Goal: Task Accomplishment & Management: Manage account settings

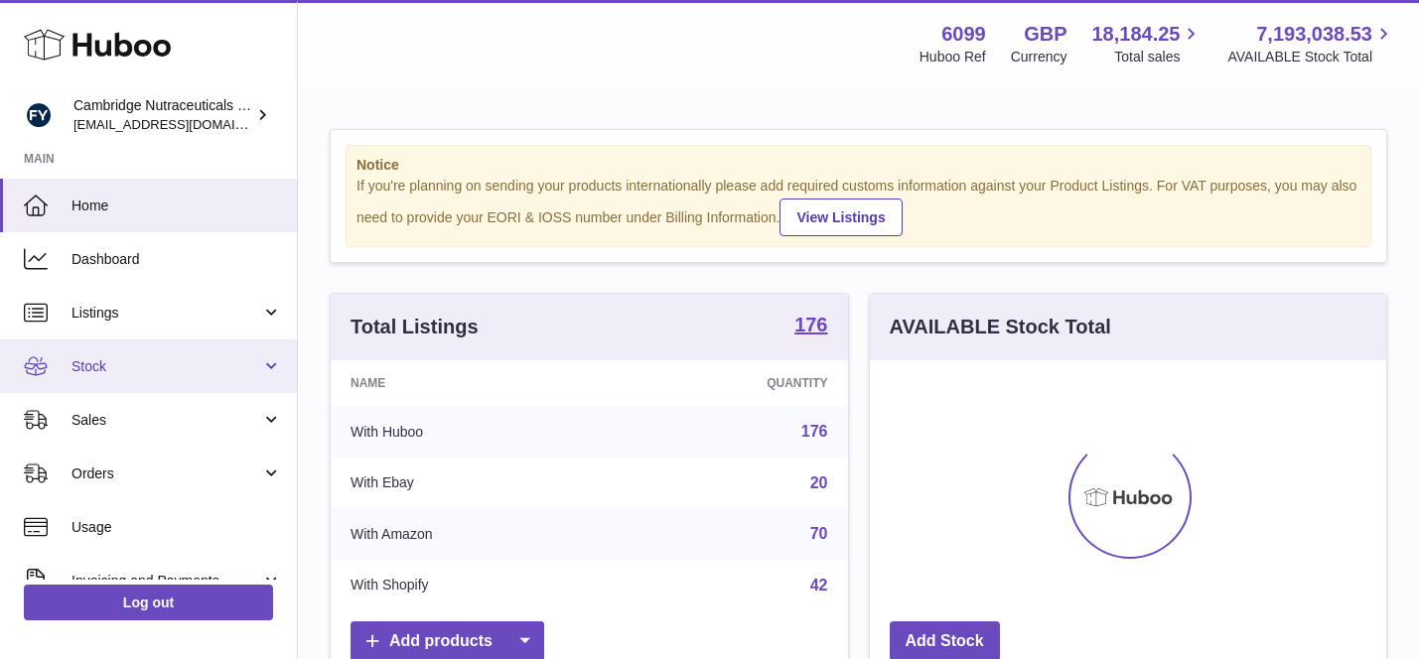
scroll to position [310, 516]
click at [144, 360] on span "Stock" at bounding box center [166, 366] width 190 height 19
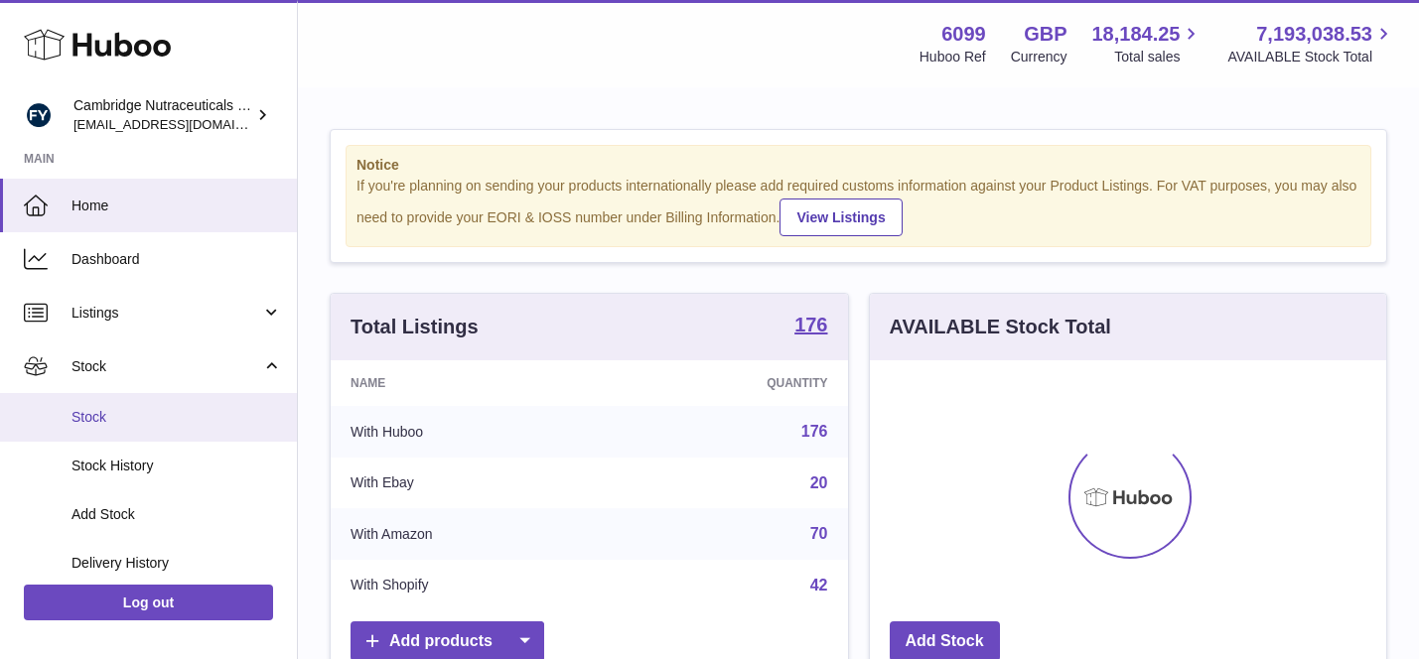
click at [203, 410] on span "Stock" at bounding box center [176, 417] width 210 height 19
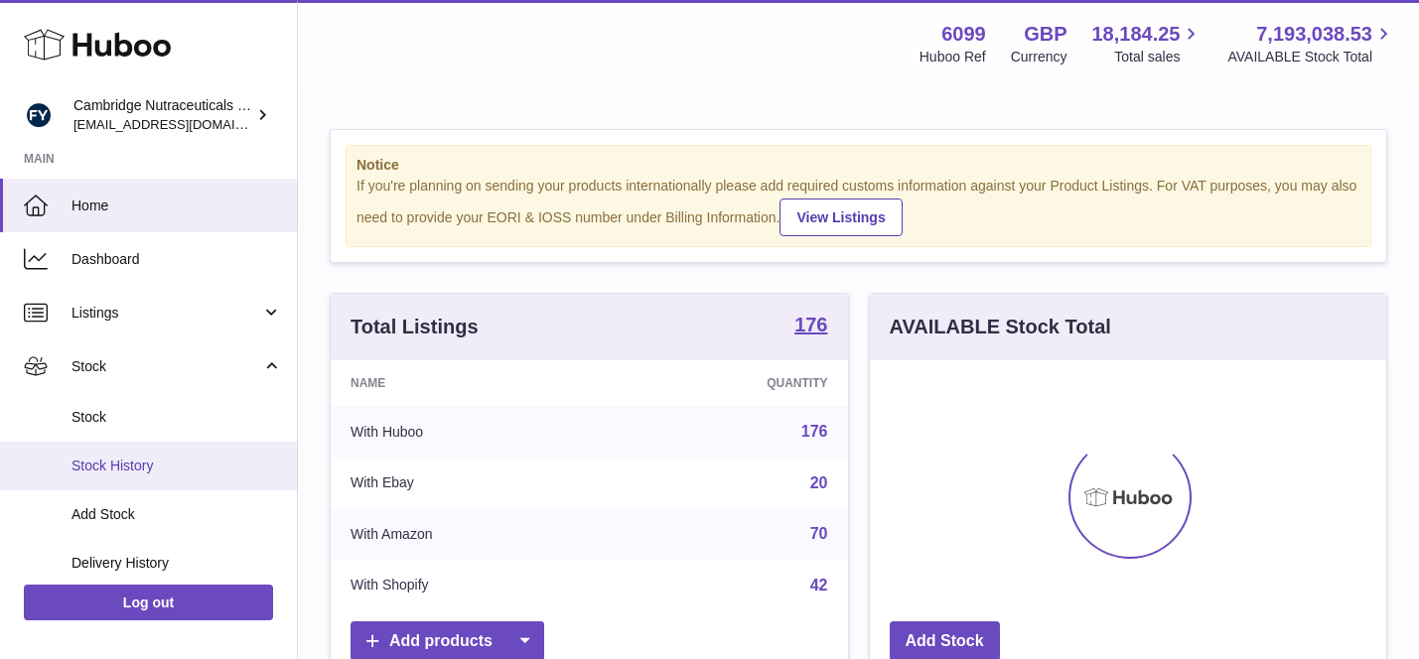
scroll to position [151, 0]
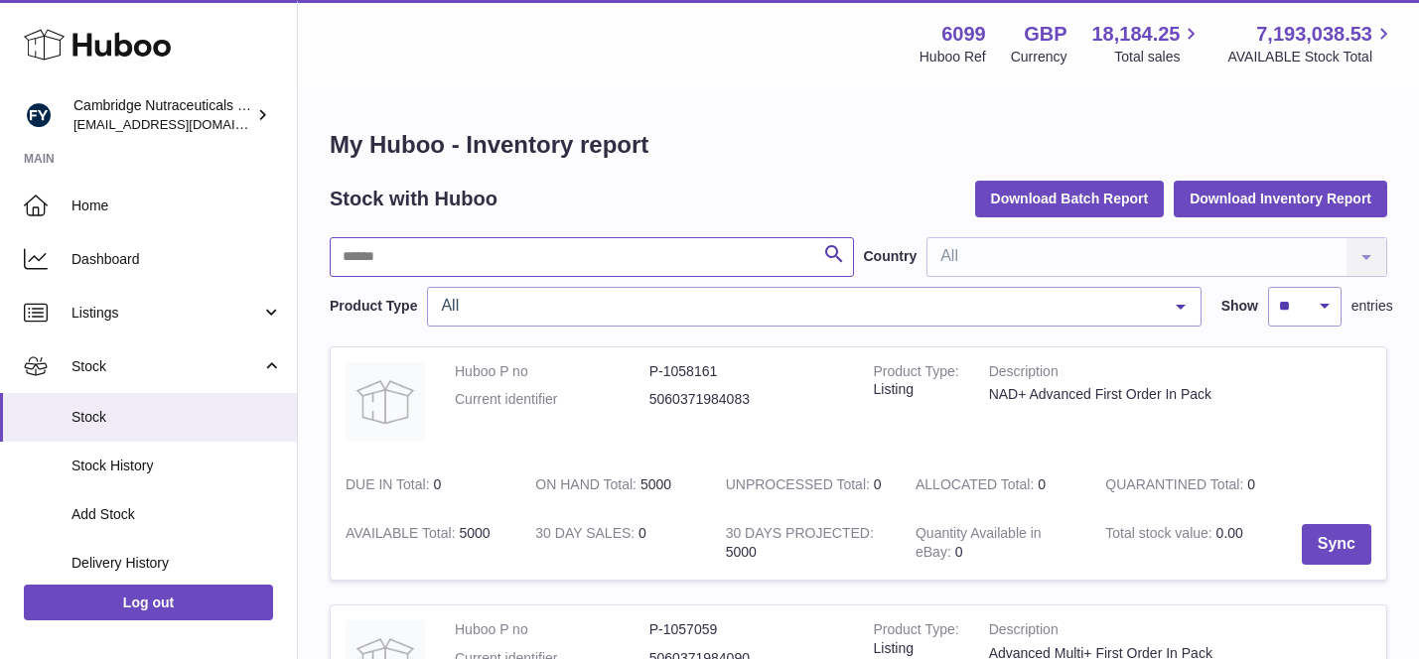
click at [523, 256] on input "text" at bounding box center [592, 257] width 524 height 40
type input "*********"
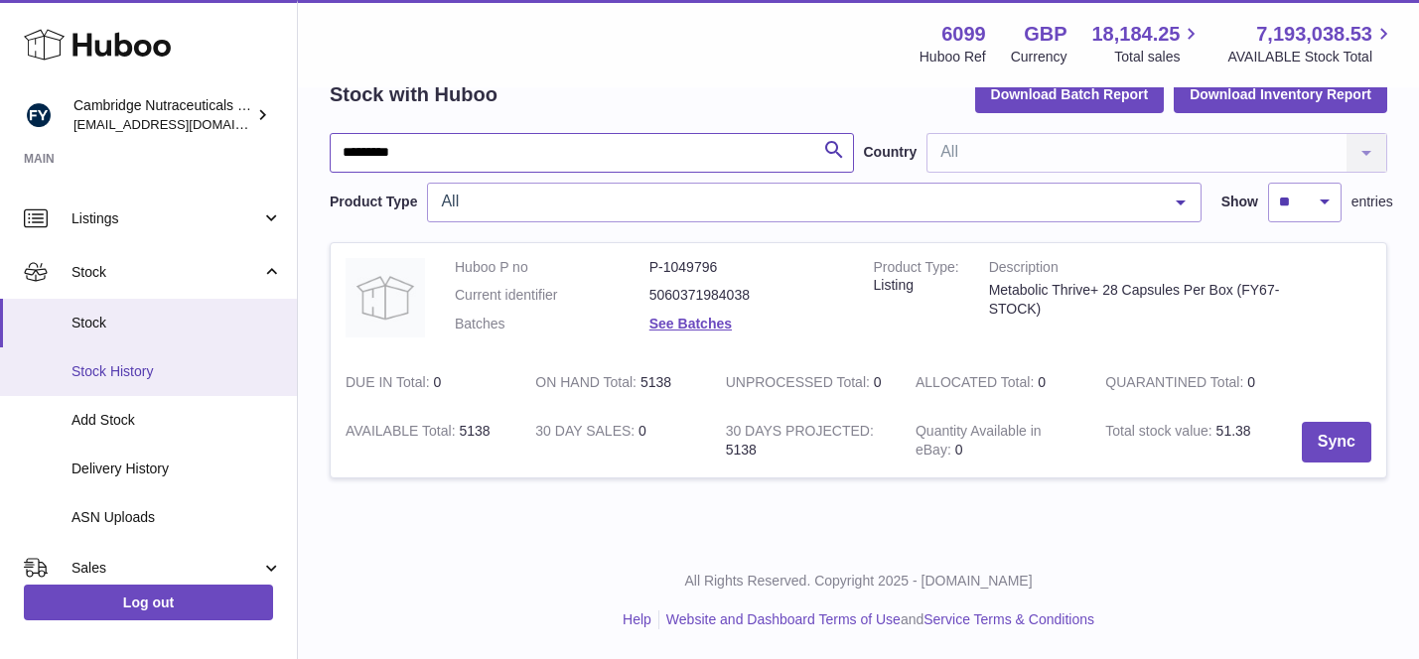
scroll to position [41, 0]
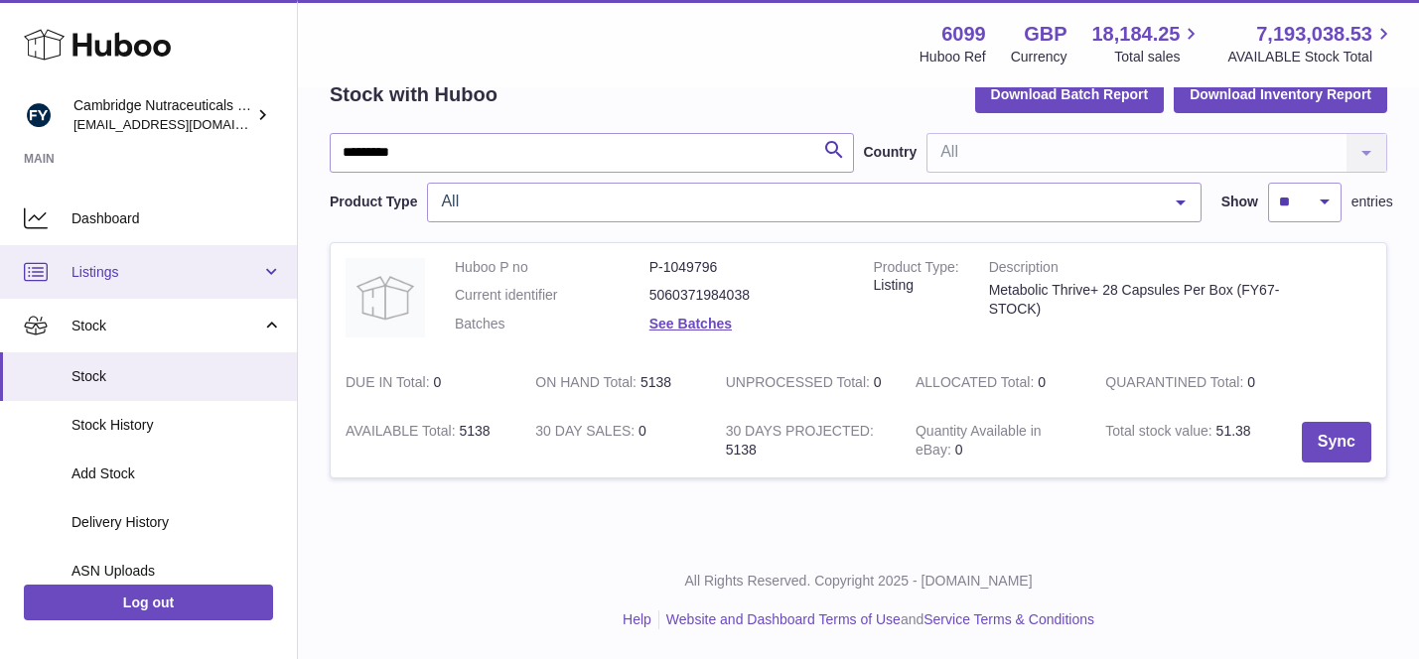
click at [189, 278] on span "Listings" at bounding box center [166, 272] width 190 height 19
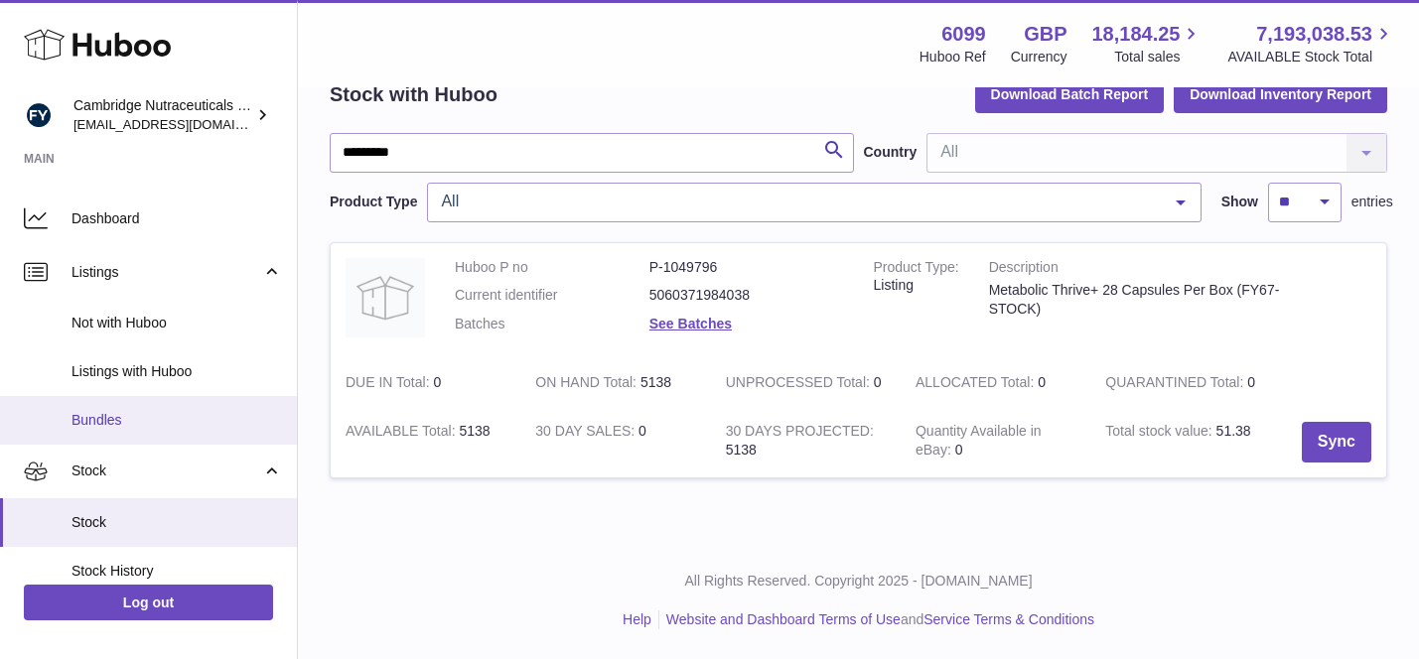
click at [187, 431] on link "Bundles" at bounding box center [148, 420] width 297 height 49
click at [172, 413] on span "Bundles" at bounding box center [176, 420] width 210 height 19
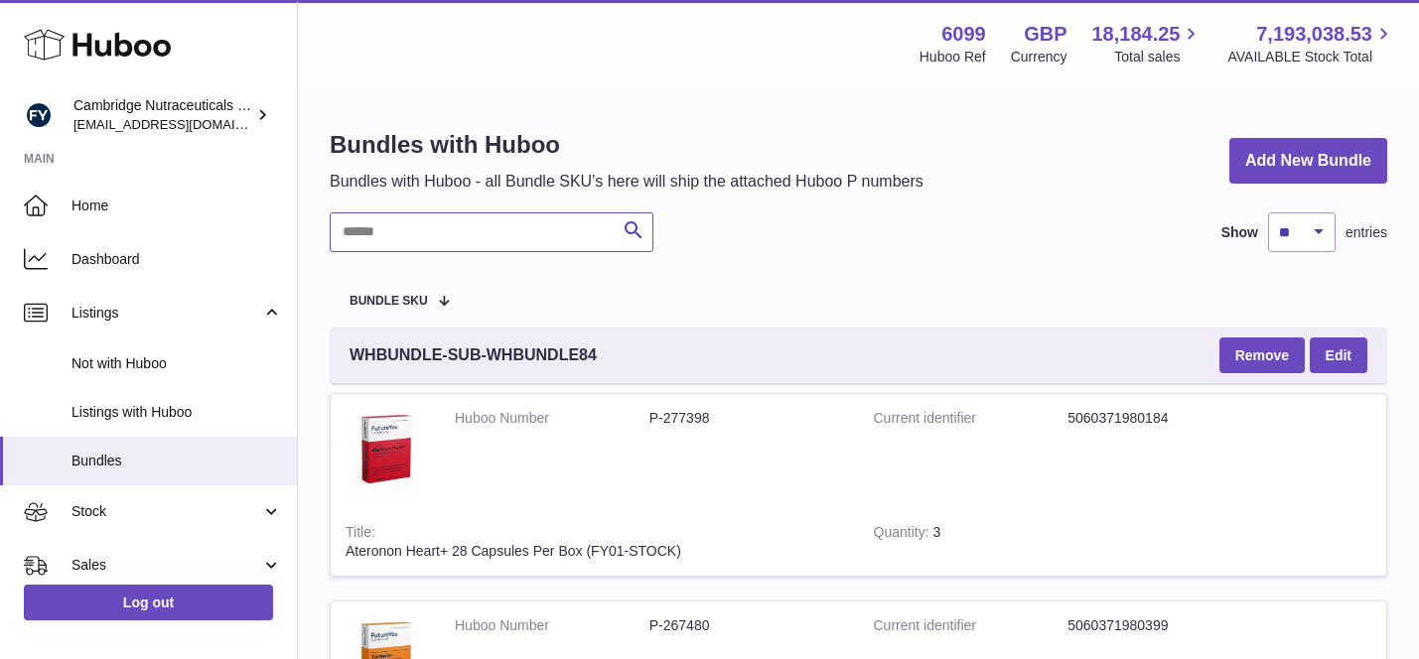
click at [471, 236] on input "text" at bounding box center [492, 232] width 324 height 40
type input "*********"
click at [530, 233] on input "text" at bounding box center [492, 232] width 324 height 40
type input "****"
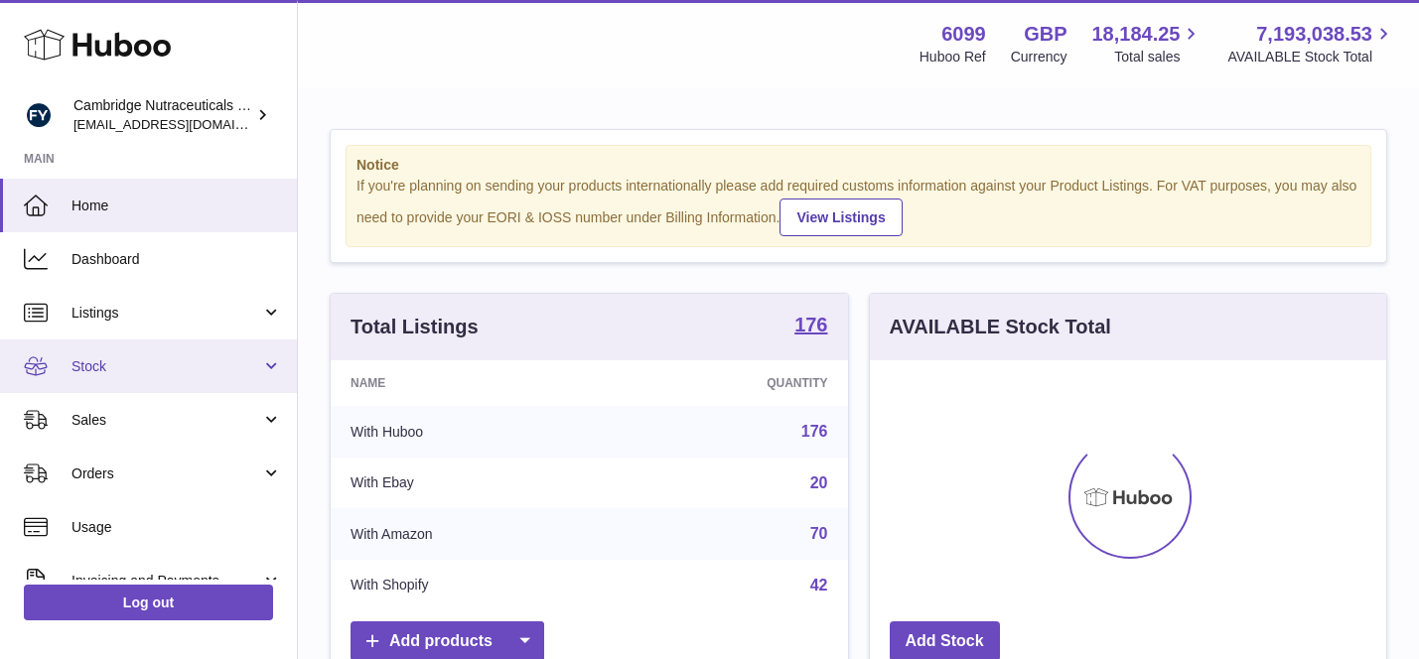
scroll to position [310, 516]
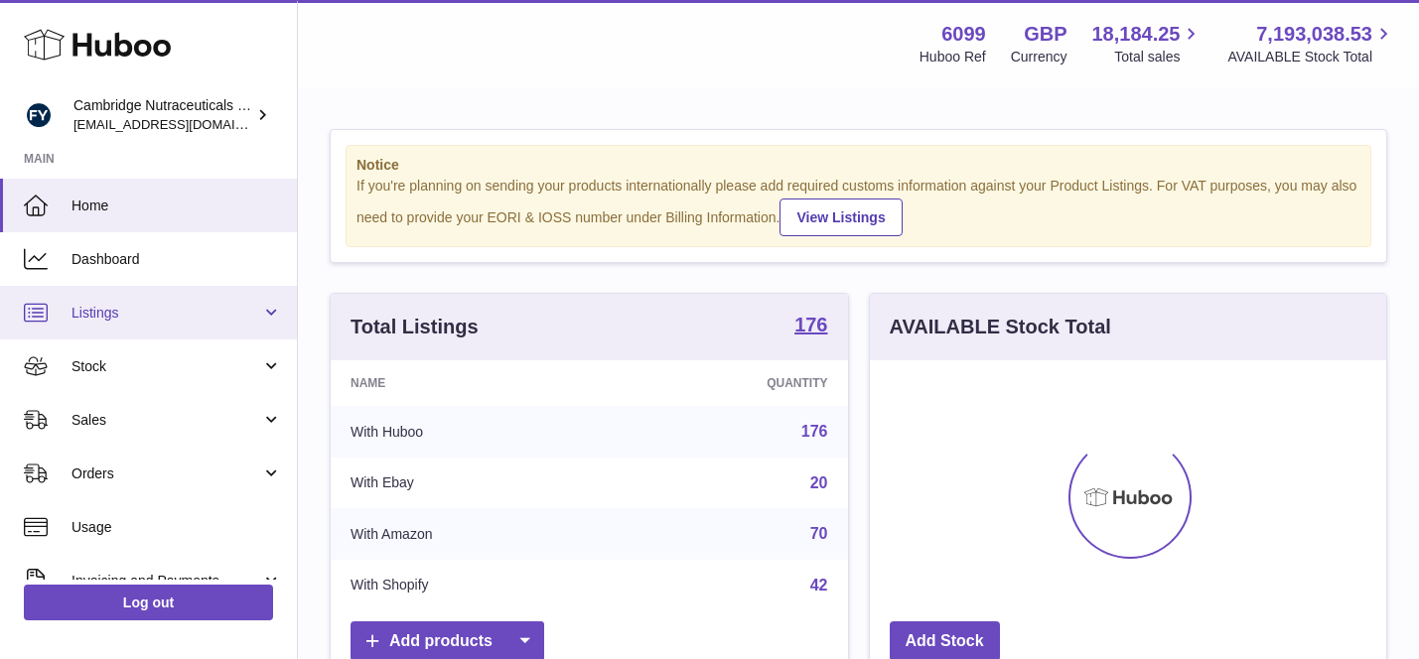
click at [251, 317] on span "Listings" at bounding box center [166, 313] width 190 height 19
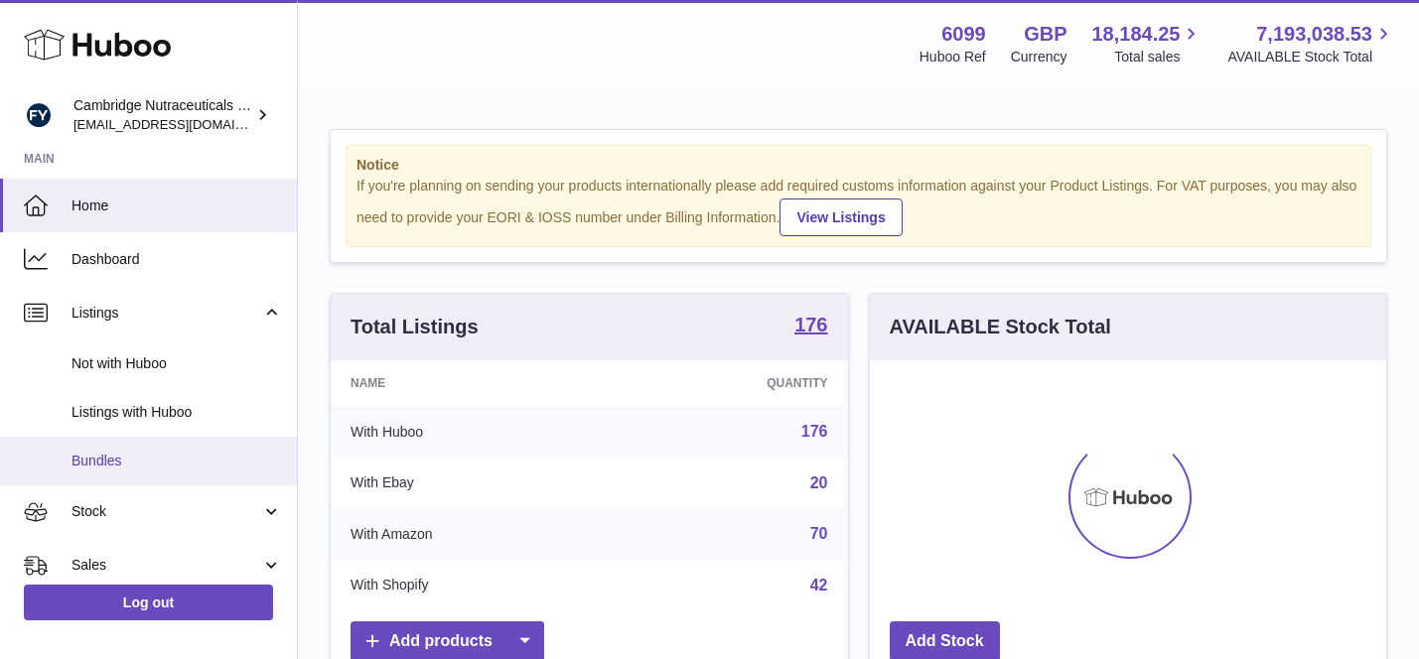
click at [181, 468] on span "Bundles" at bounding box center [176, 461] width 210 height 19
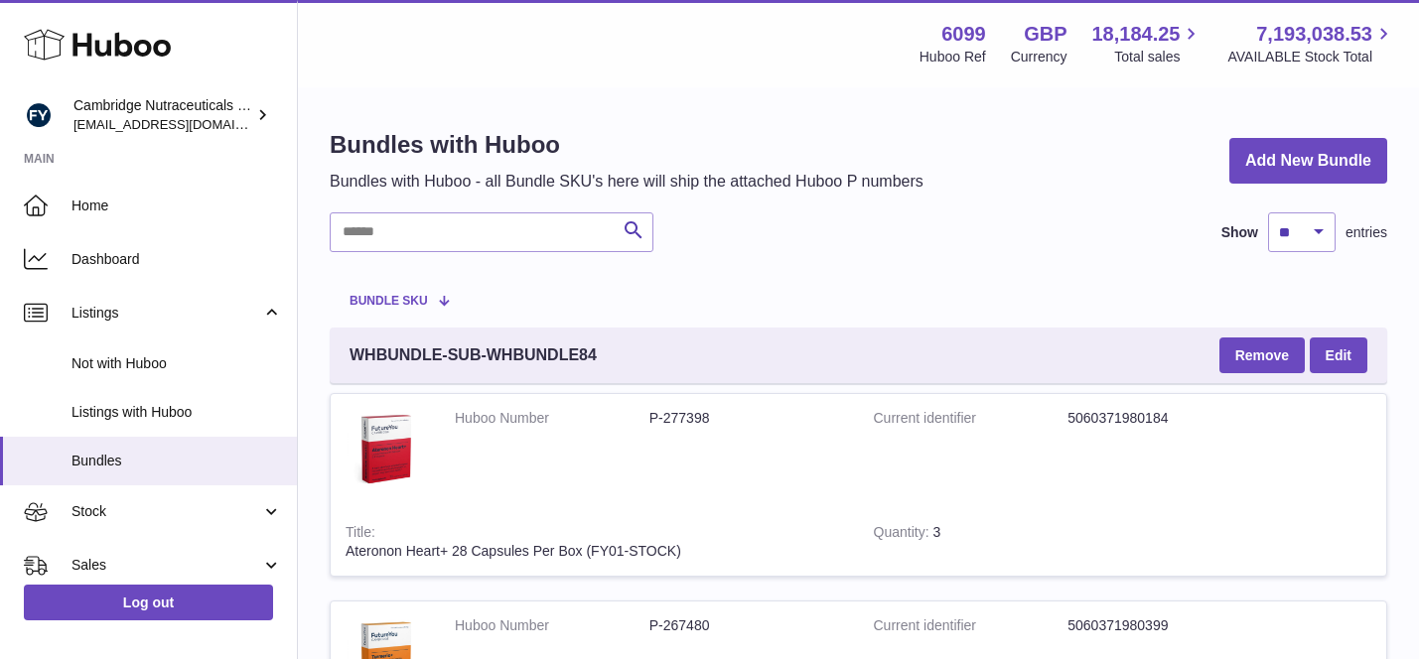
click at [445, 303] on span at bounding box center [436, 300] width 17 height 16
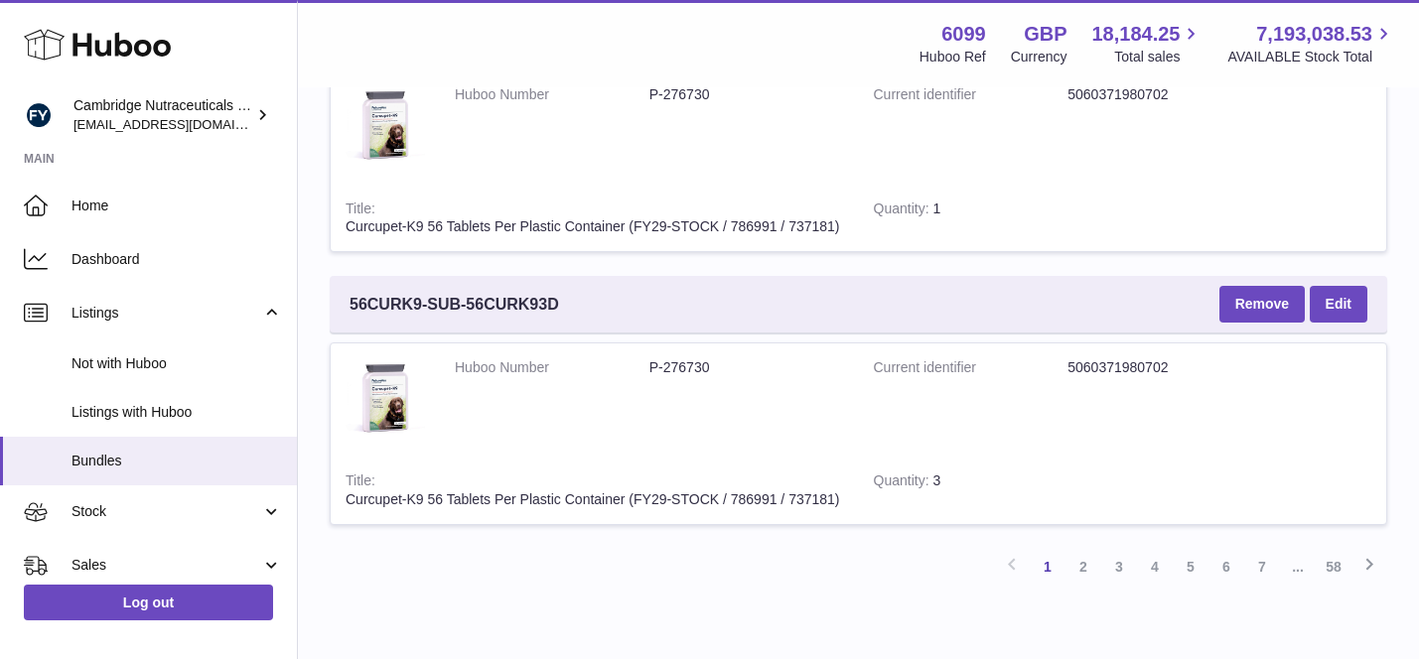
scroll to position [2619, 0]
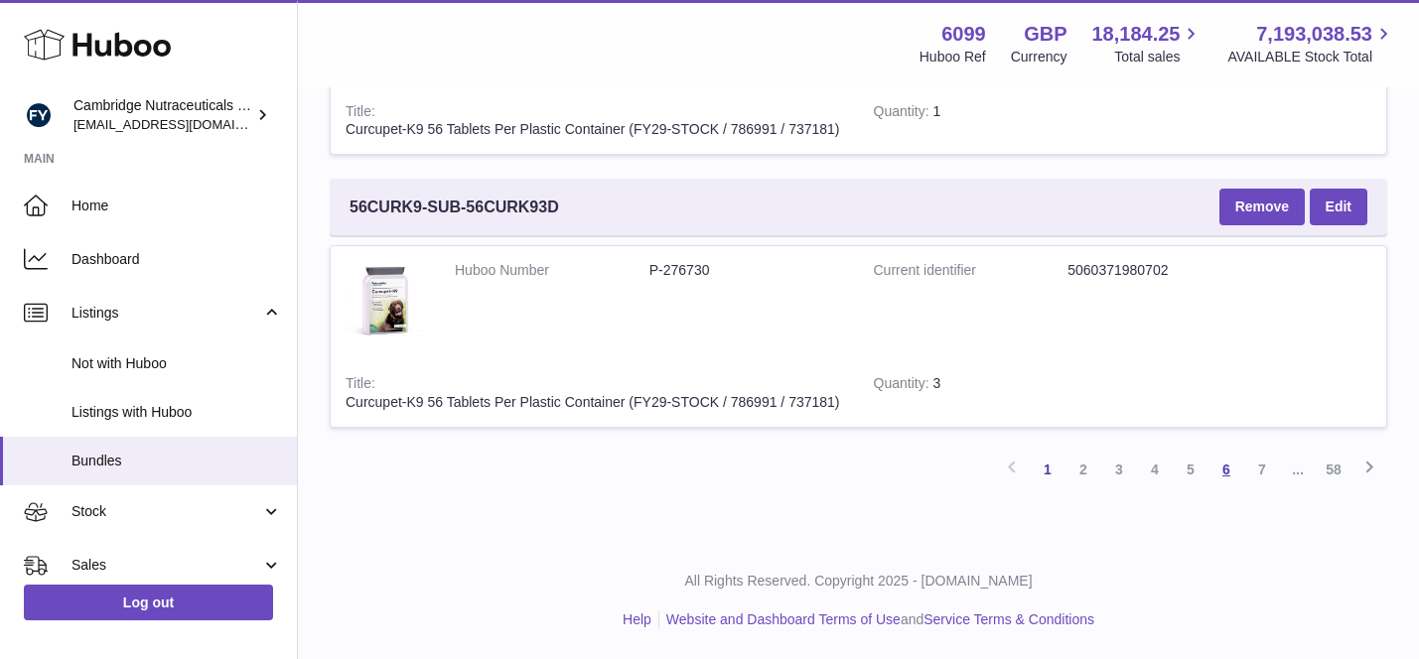
click at [1231, 474] on link "6" at bounding box center [1226, 470] width 36 height 36
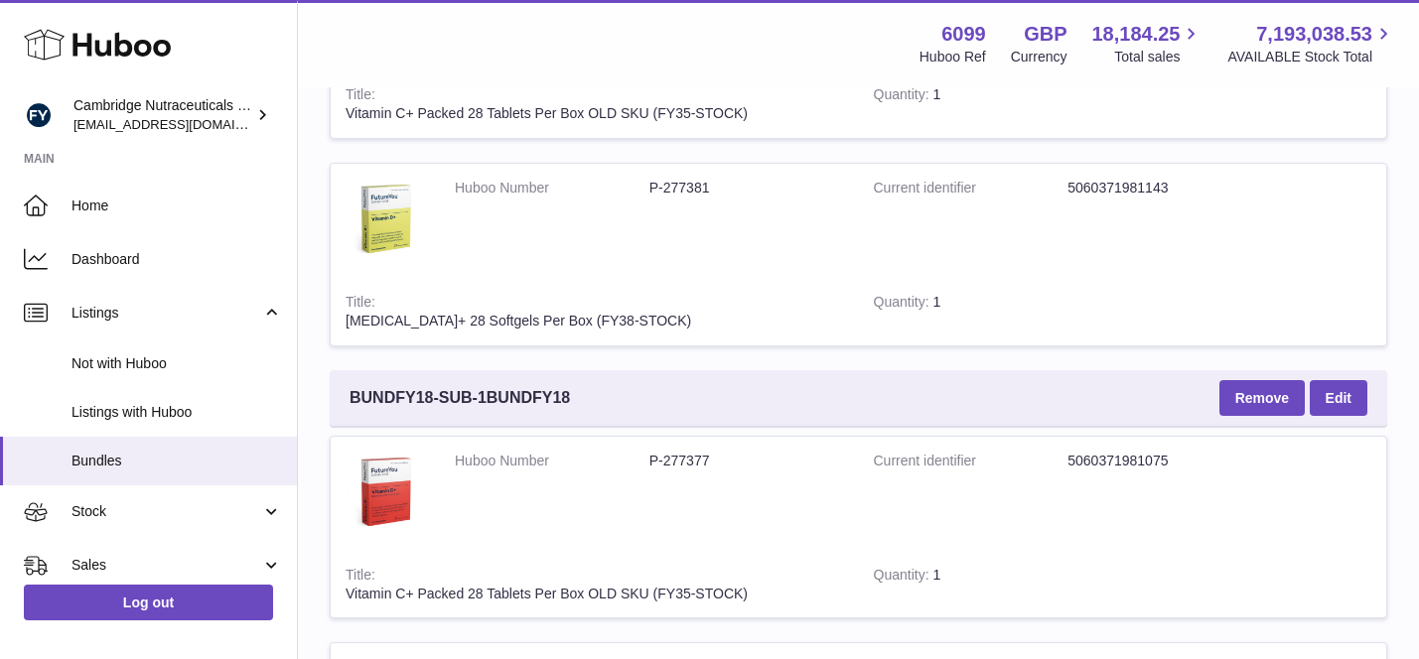
scroll to position [5297, 0]
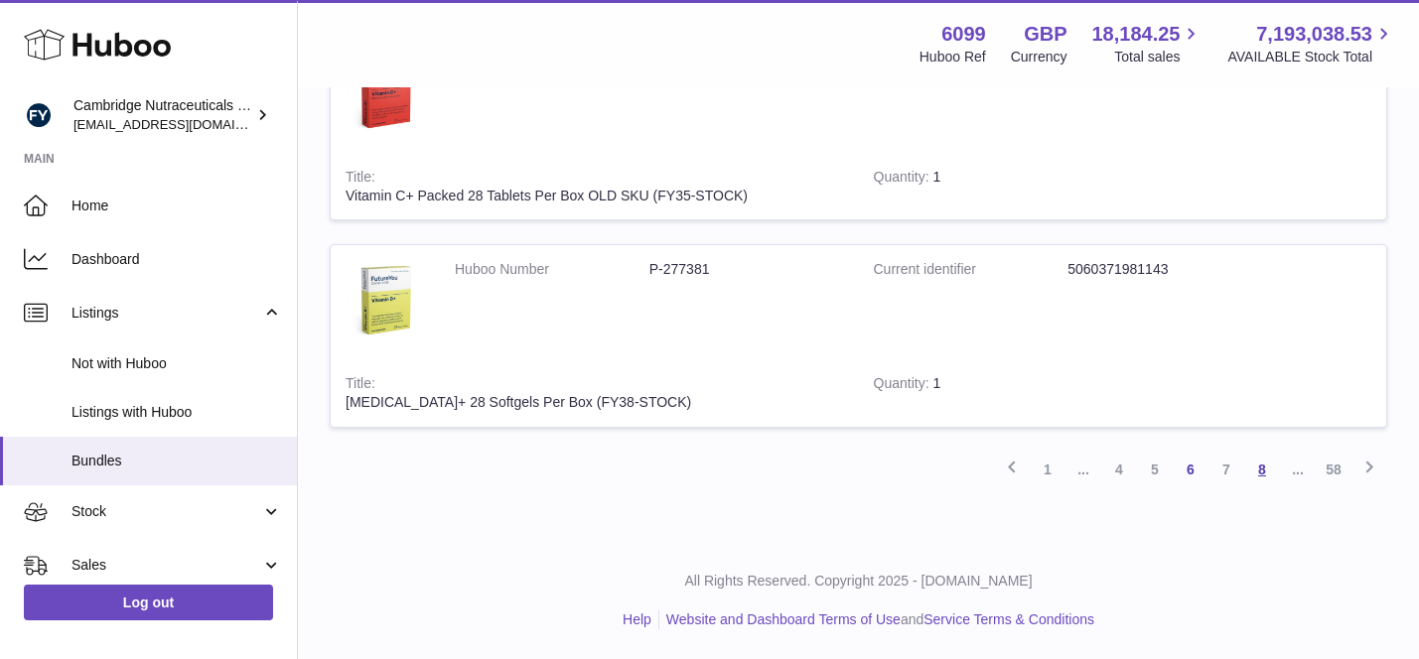
click at [1266, 472] on link "8" at bounding box center [1262, 470] width 36 height 36
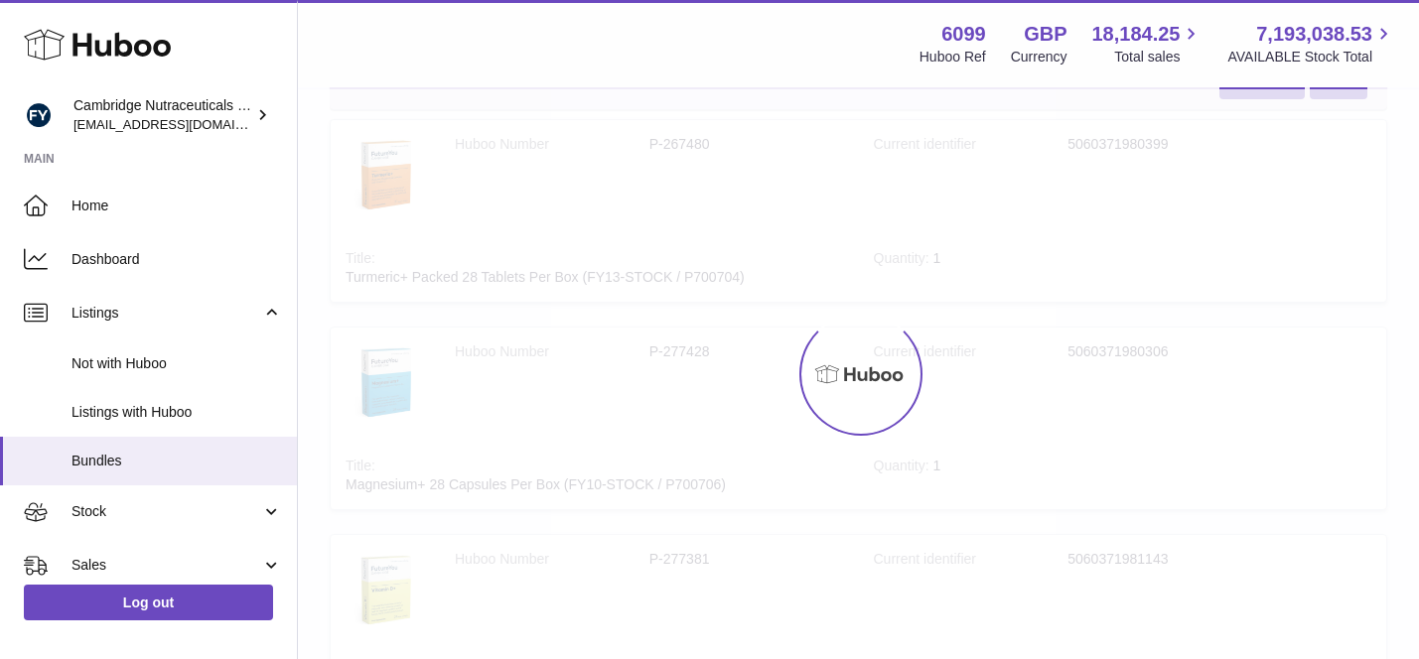
scroll to position [89, 0]
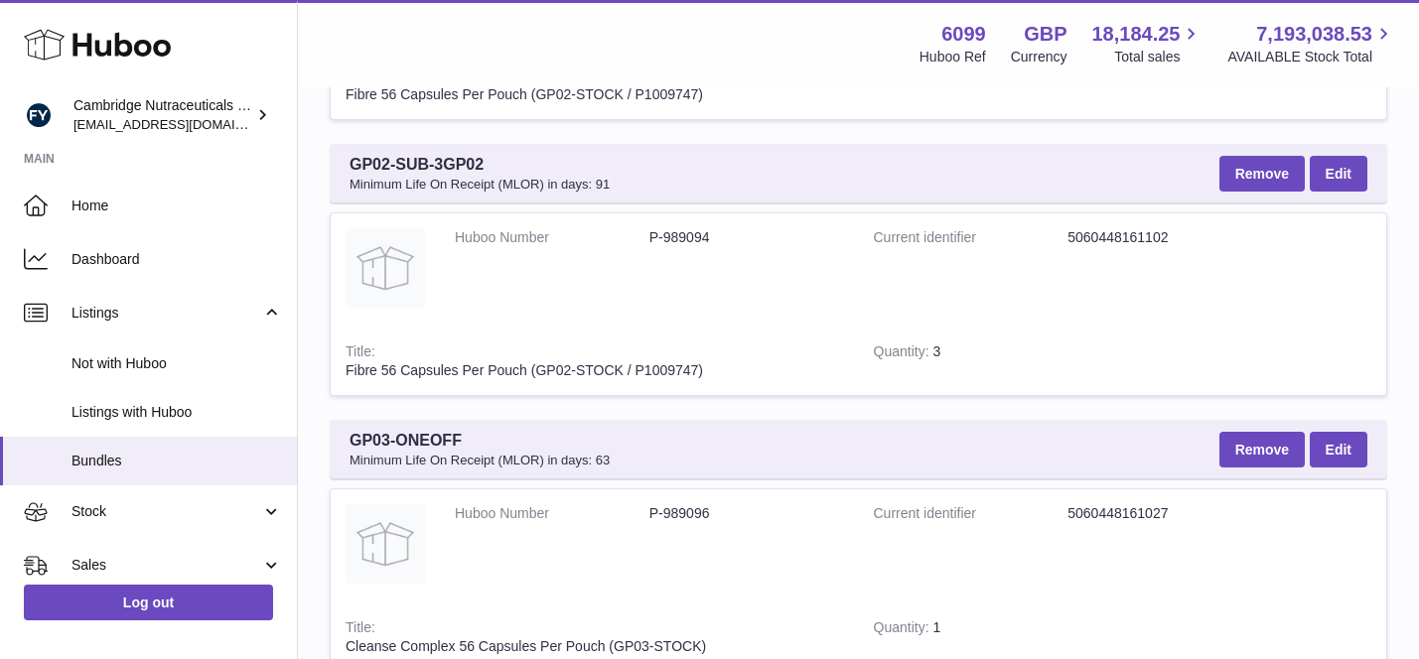
scroll to position [2634, 0]
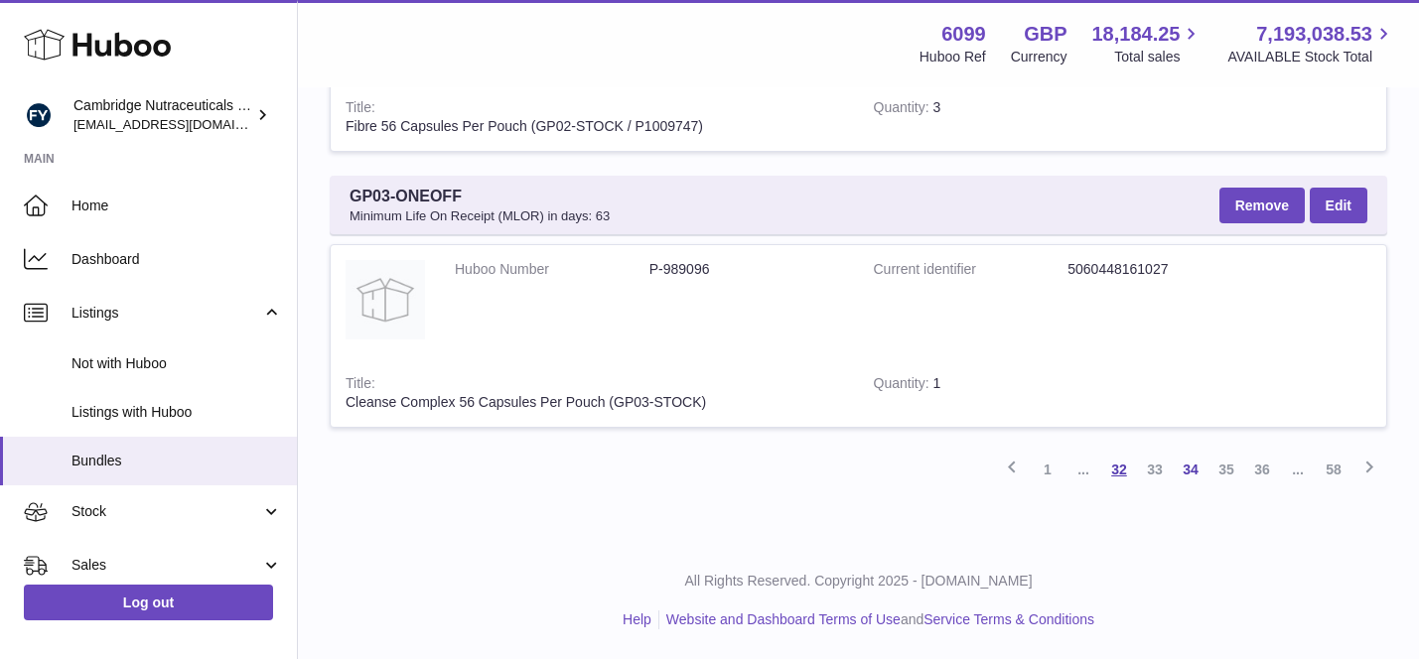
click at [1117, 468] on link "32" at bounding box center [1119, 470] width 36 height 36
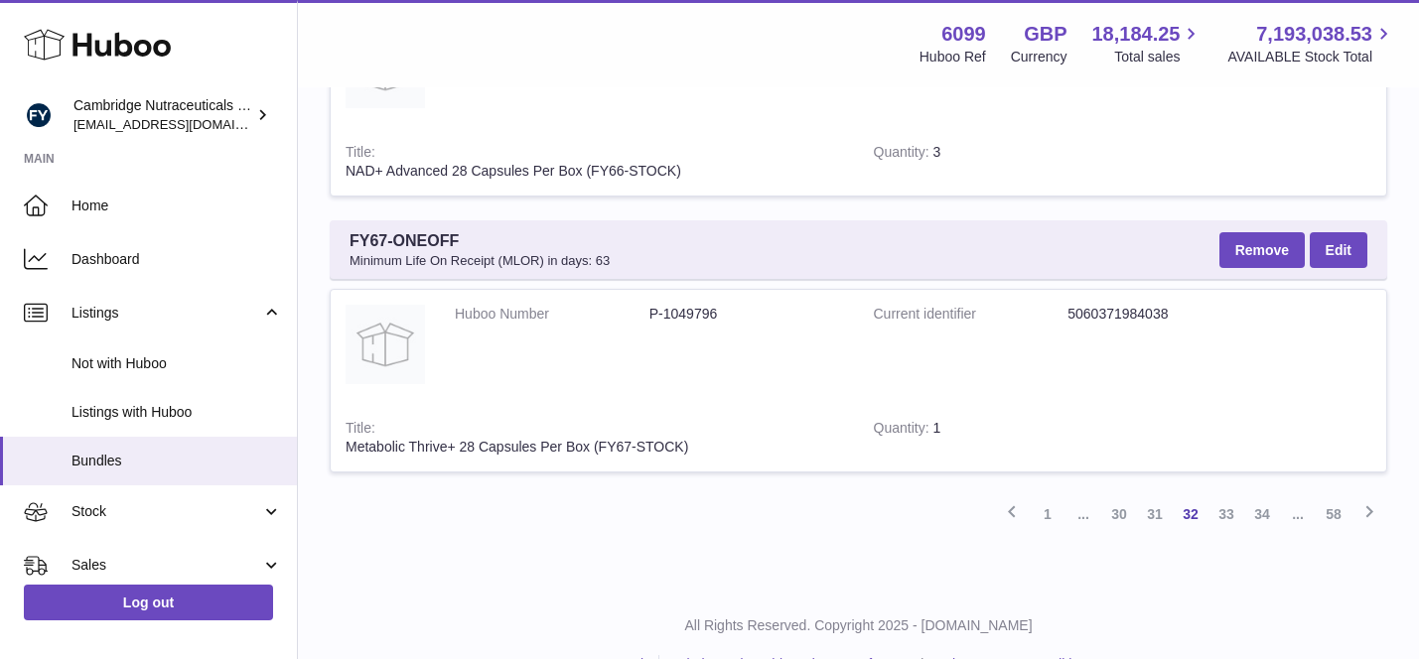
scroll to position [2597, 0]
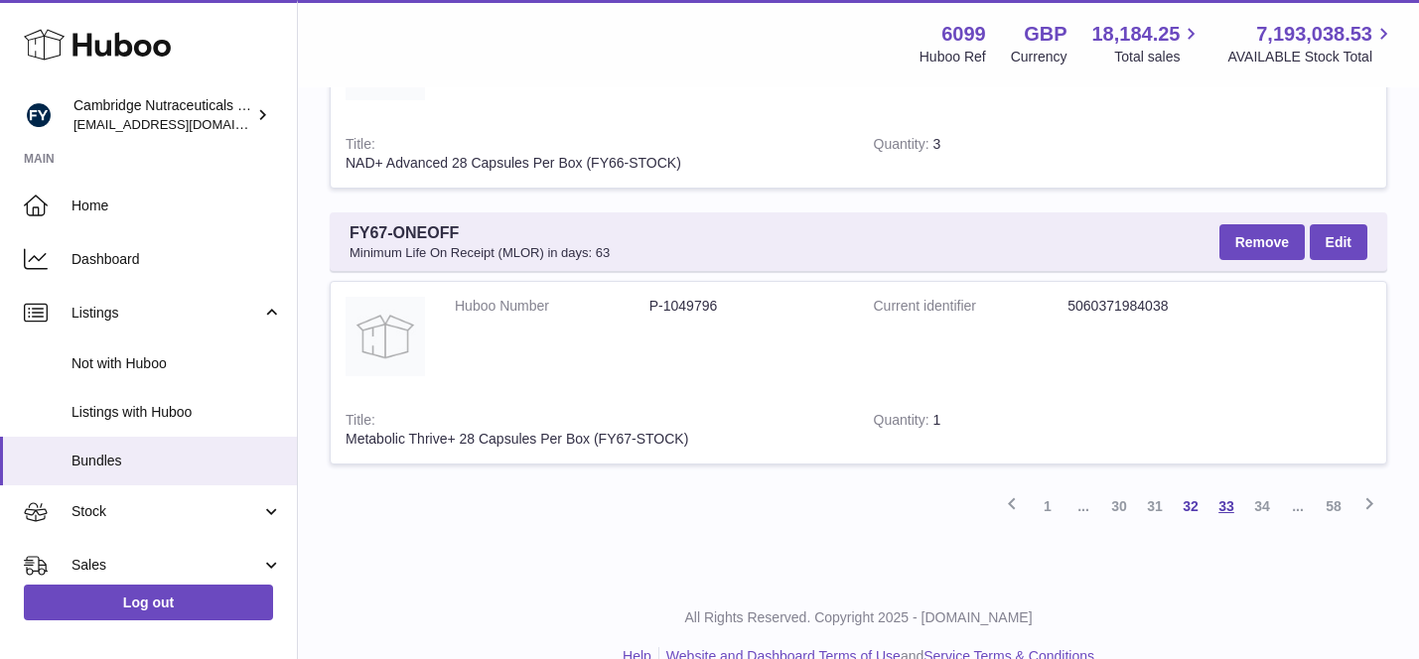
click at [1221, 508] on link "33" at bounding box center [1226, 506] width 36 height 36
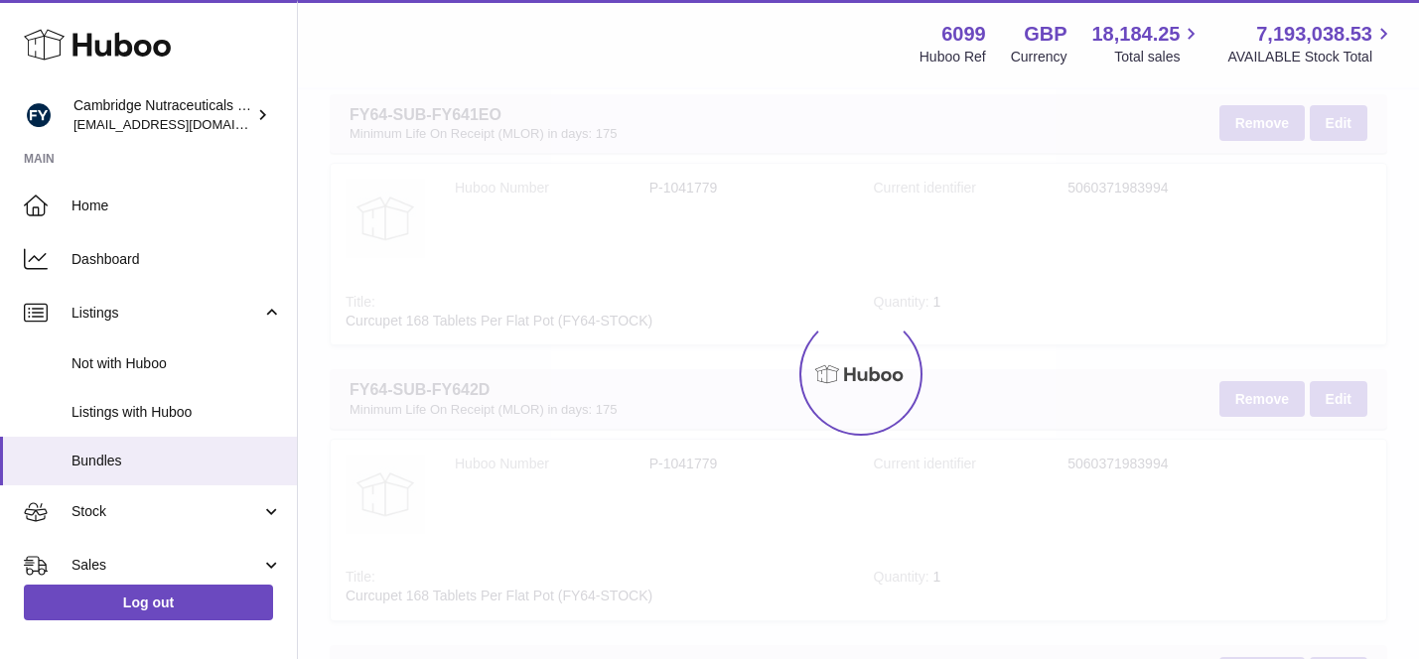
scroll to position [89, 0]
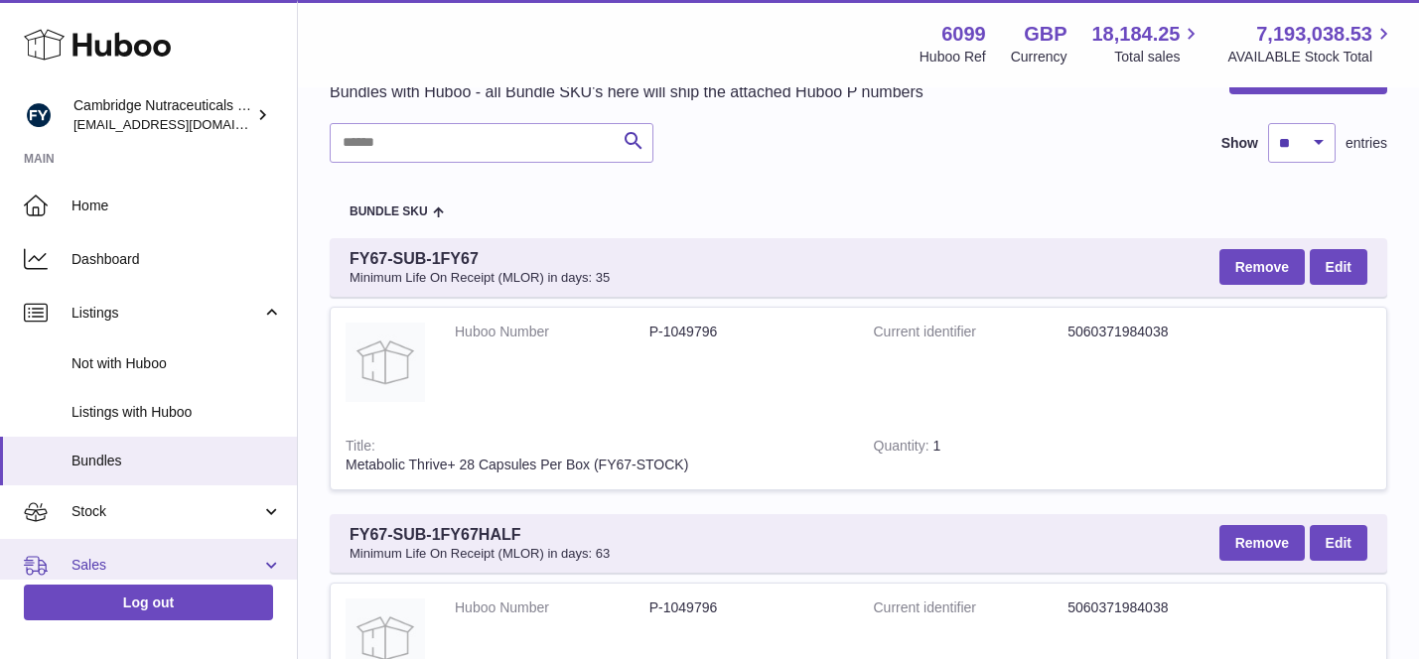
click at [198, 554] on link "Sales" at bounding box center [148, 566] width 297 height 54
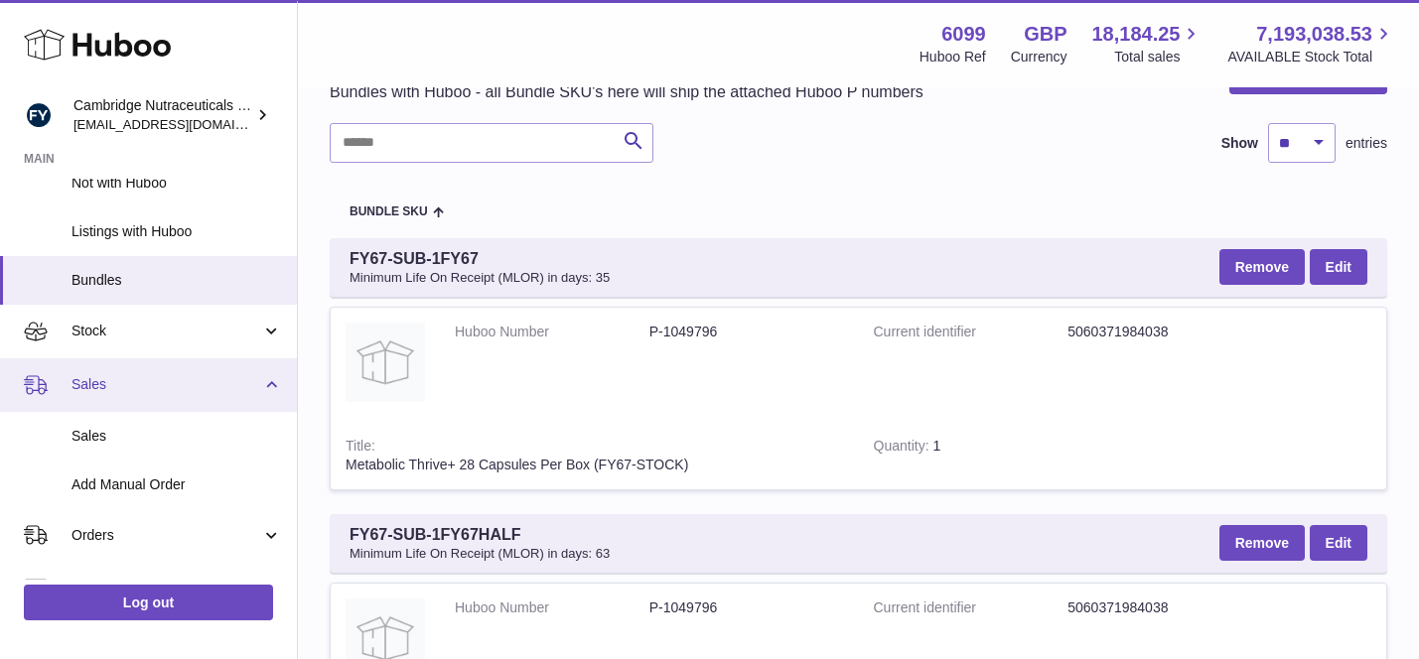
scroll to position [203, 0]
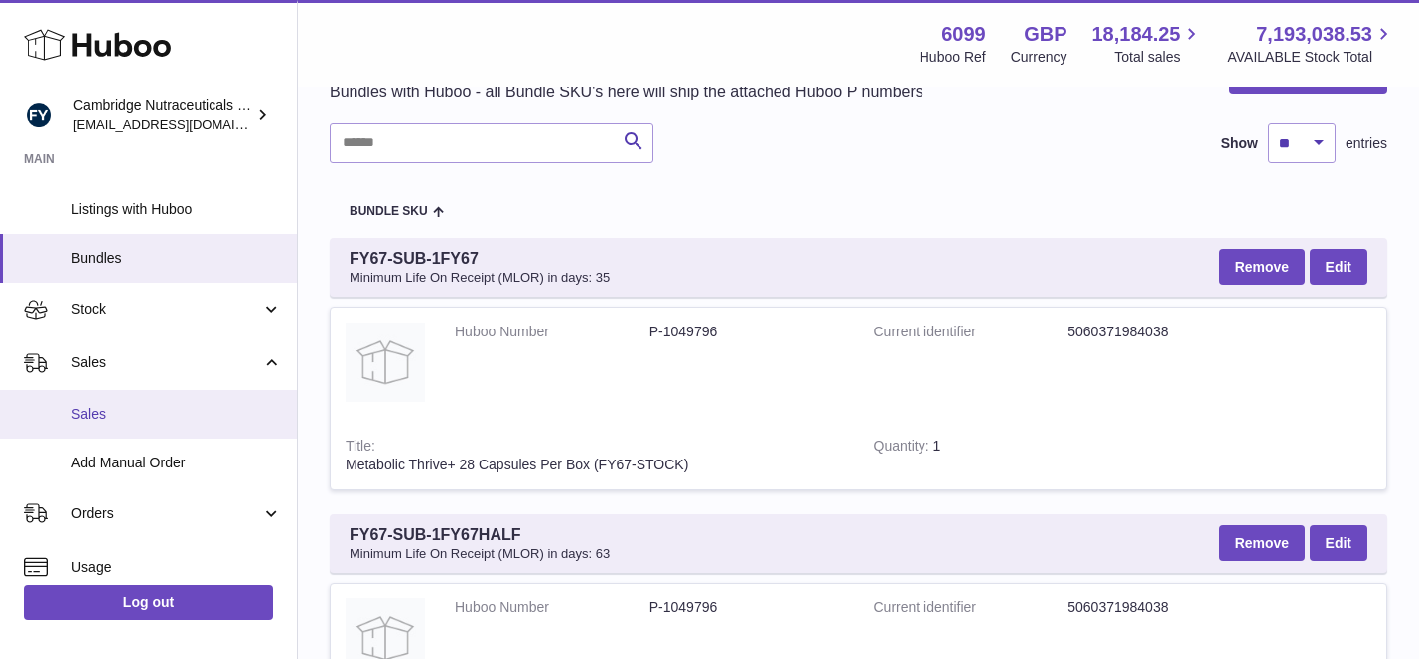
click at [219, 408] on span "Sales" at bounding box center [176, 414] width 210 height 19
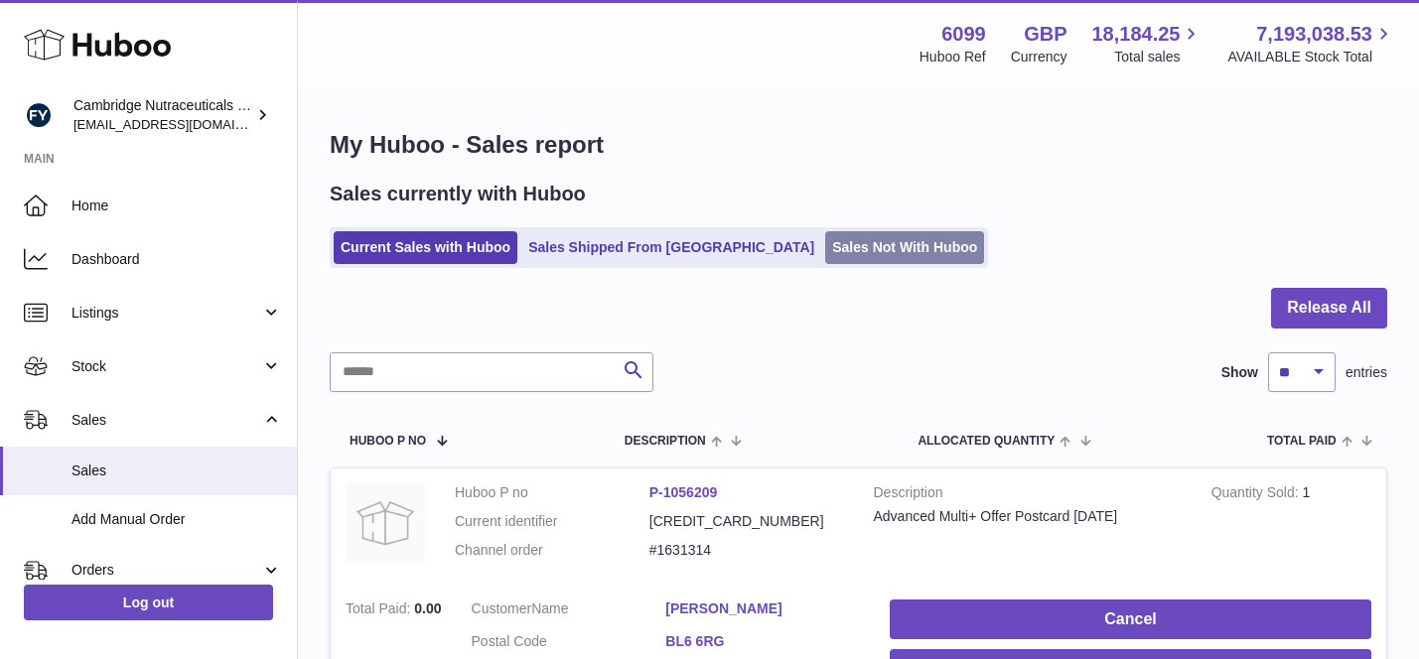
click at [825, 244] on link "Sales Not With Huboo" at bounding box center [904, 247] width 159 height 33
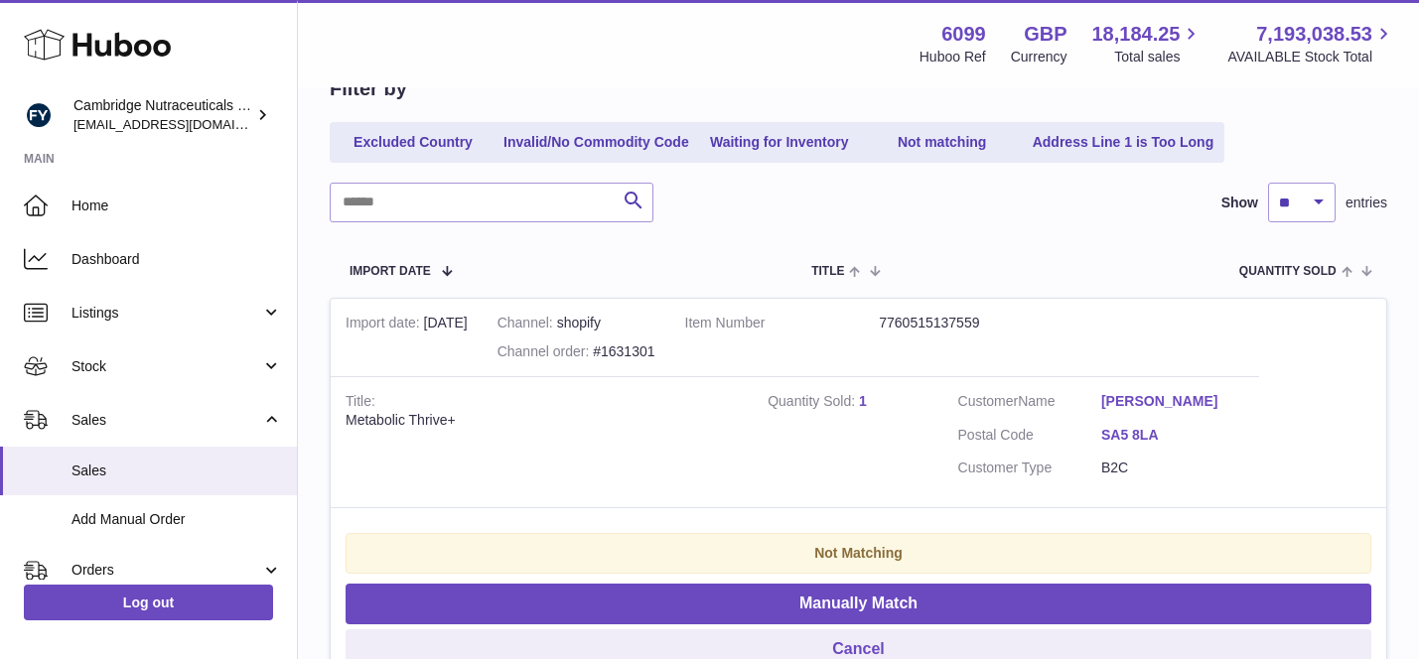
scroll to position [255, 0]
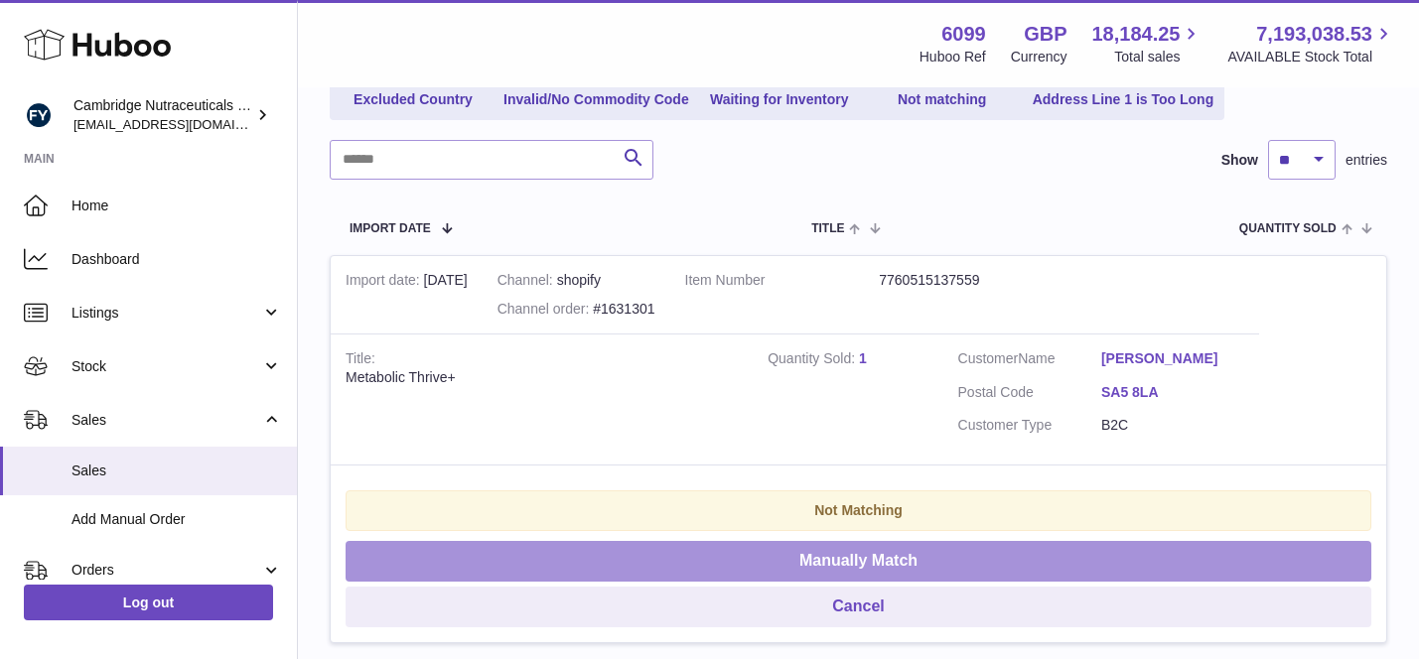
click at [897, 549] on button "Manually Match" at bounding box center [857, 561] width 1025 height 41
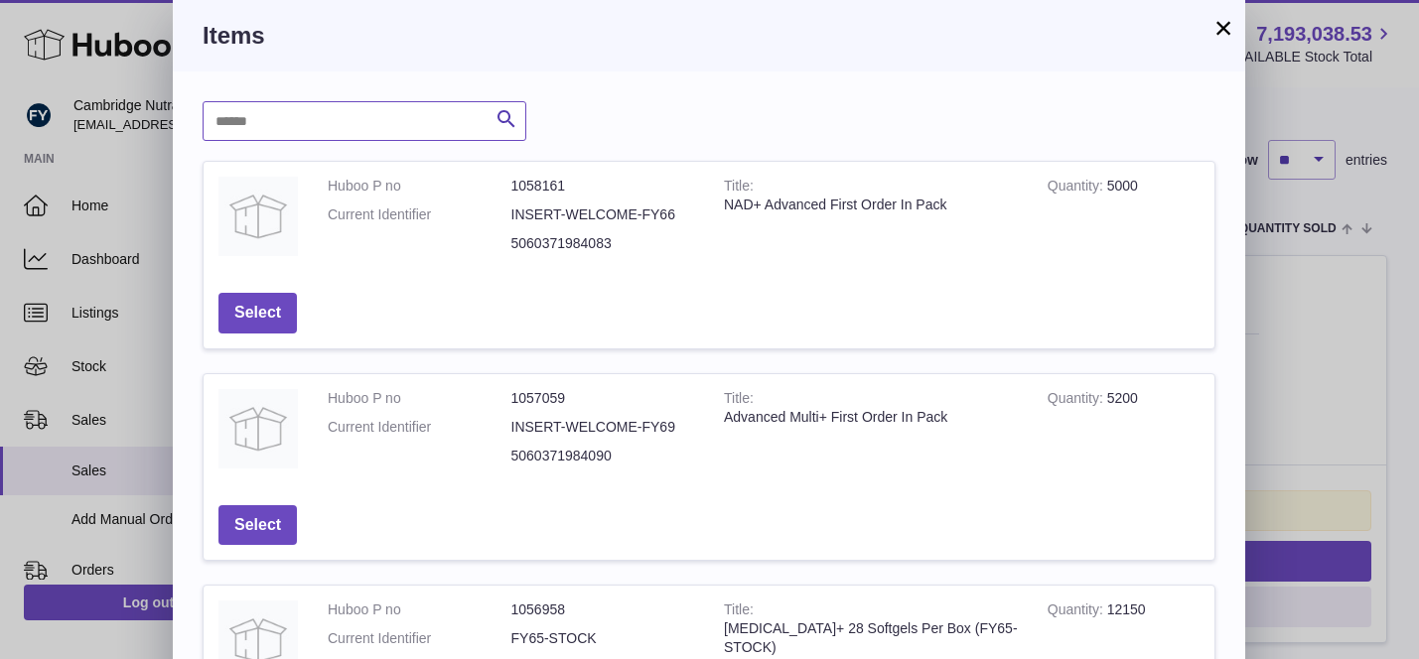
click at [445, 115] on input "text" at bounding box center [365, 121] width 324 height 40
type input "*********"
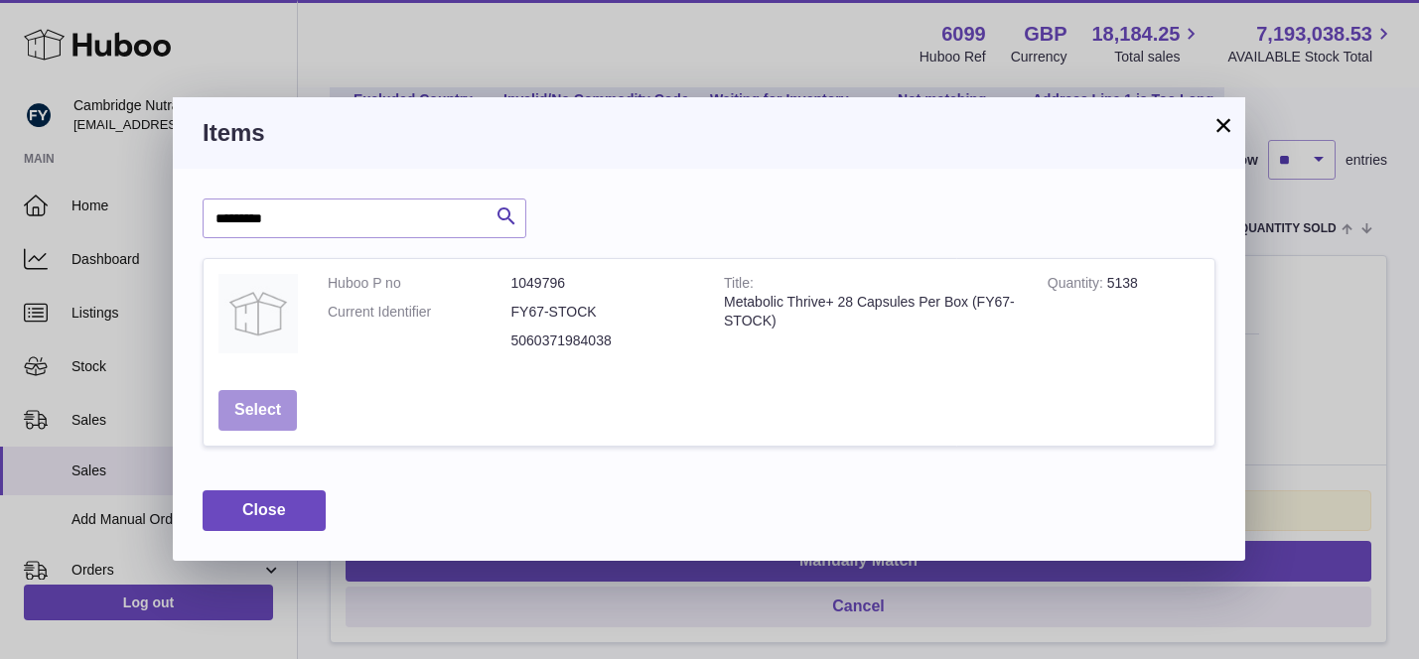
click at [280, 401] on button "Select" at bounding box center [257, 410] width 78 height 41
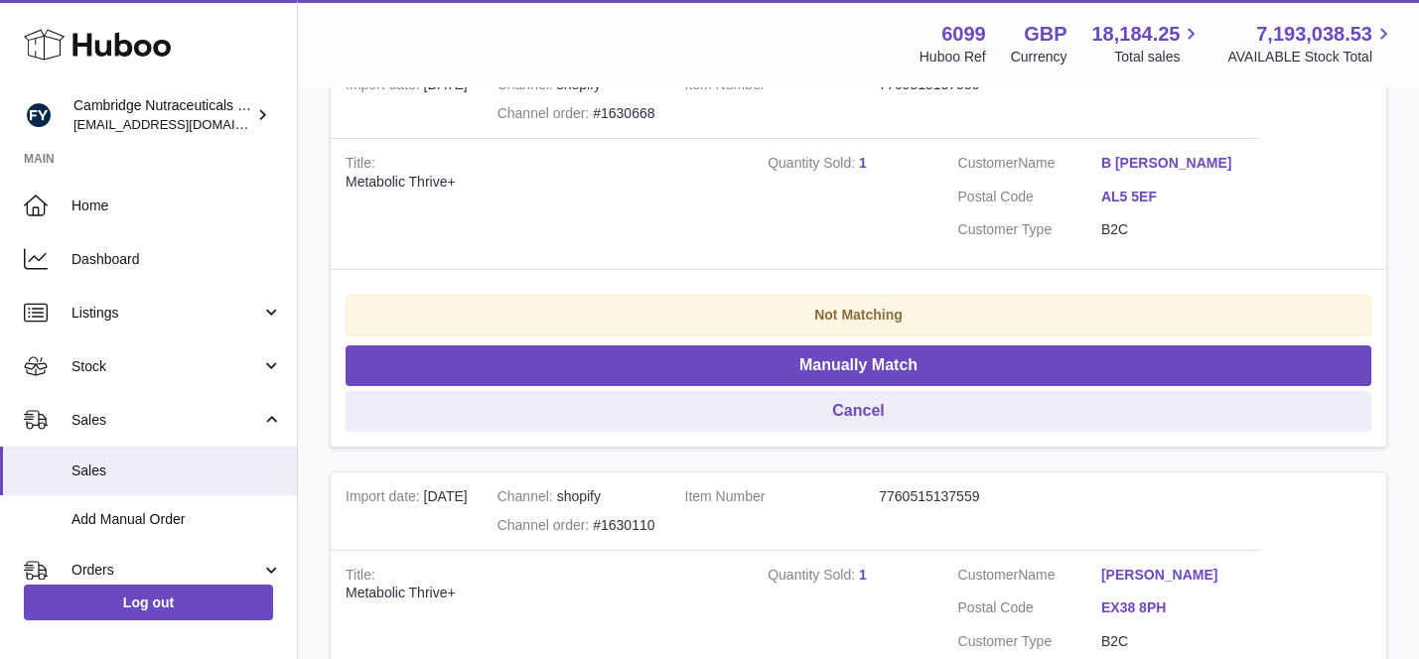
scroll to position [56, 0]
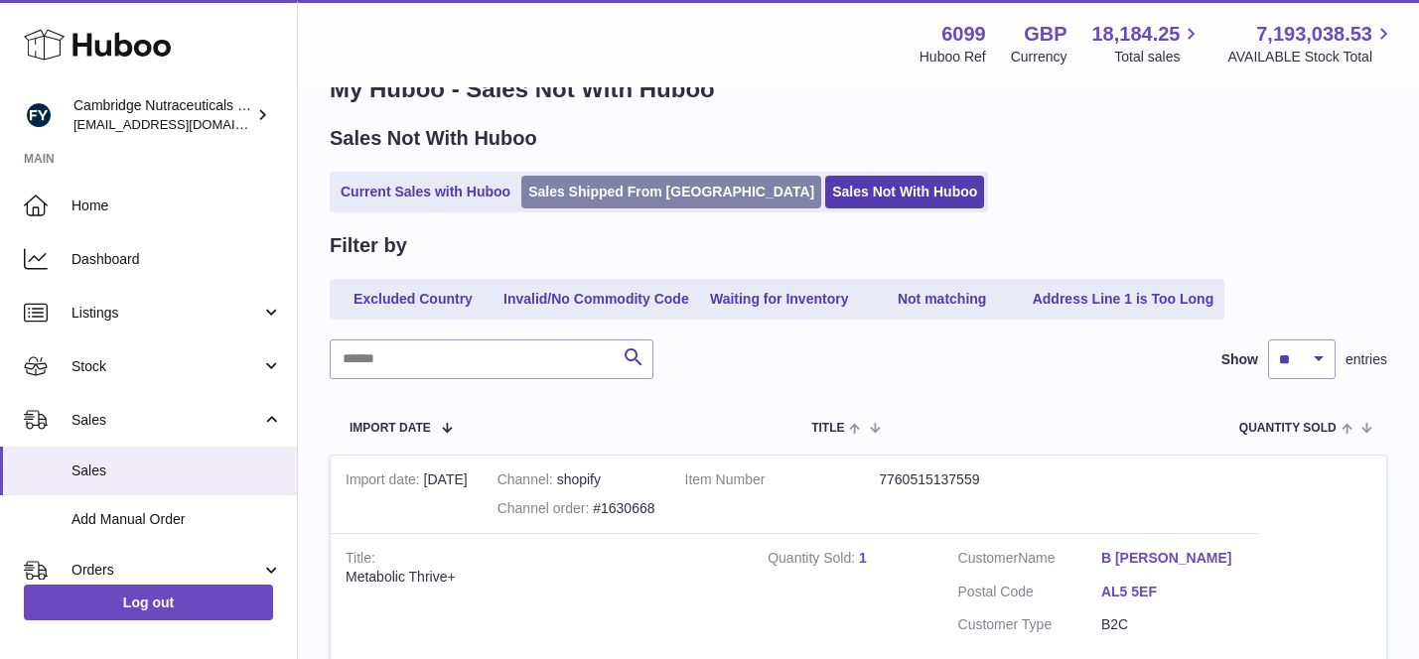
click at [584, 178] on link "Sales Shipped From [GEOGRAPHIC_DATA]" at bounding box center [671, 192] width 300 height 33
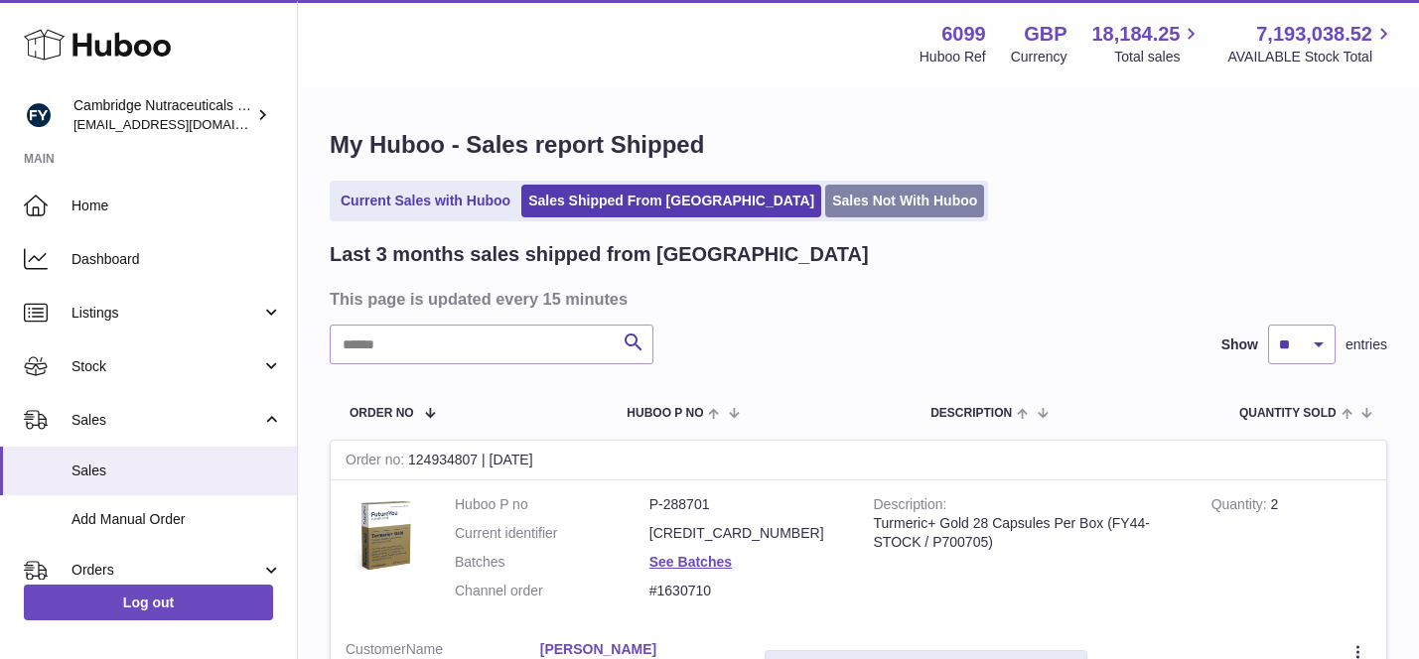
click at [825, 195] on link "Sales Not With Huboo" at bounding box center [904, 201] width 159 height 33
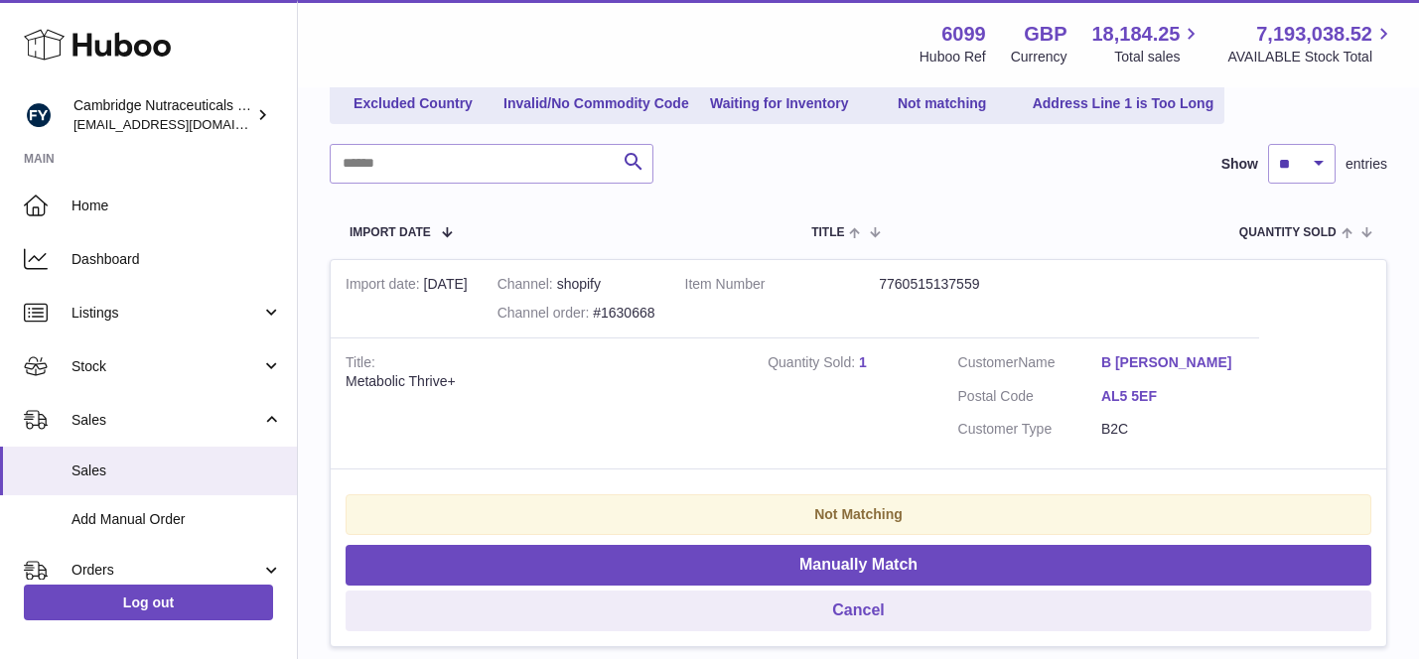
scroll to position [252, 0]
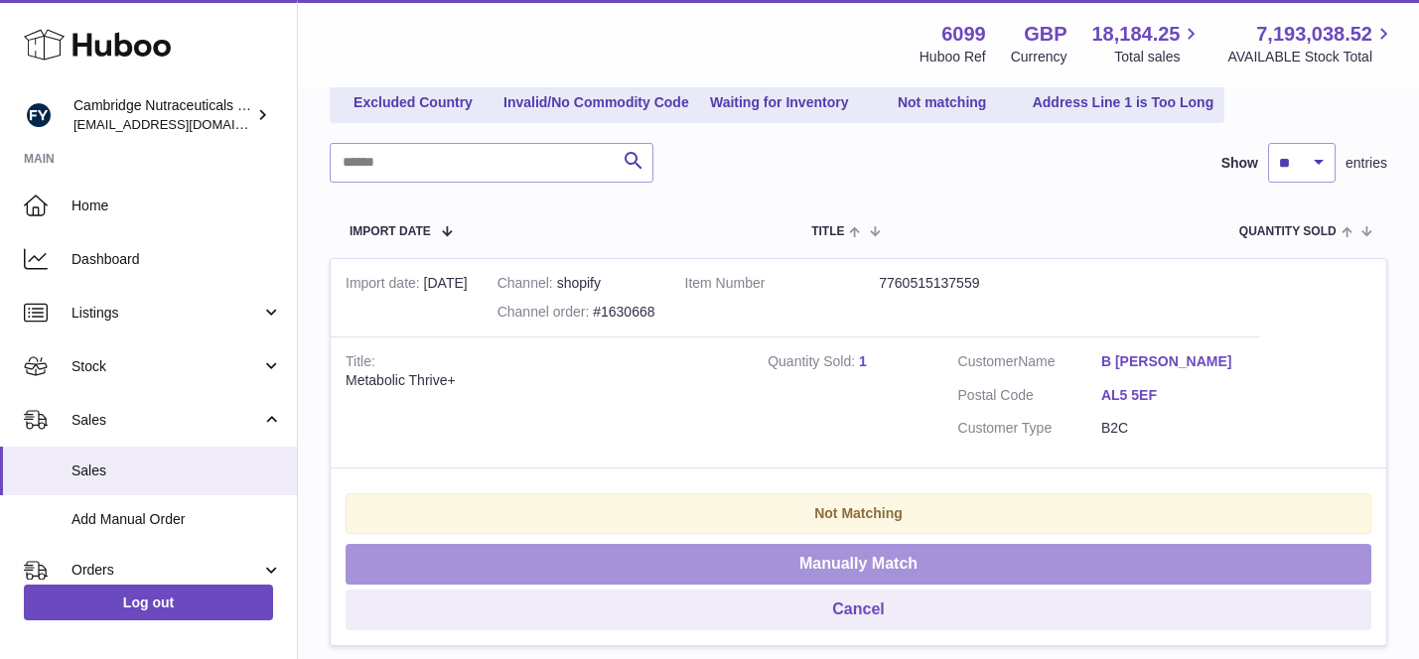
click at [889, 577] on button "Manually Match" at bounding box center [857, 564] width 1025 height 41
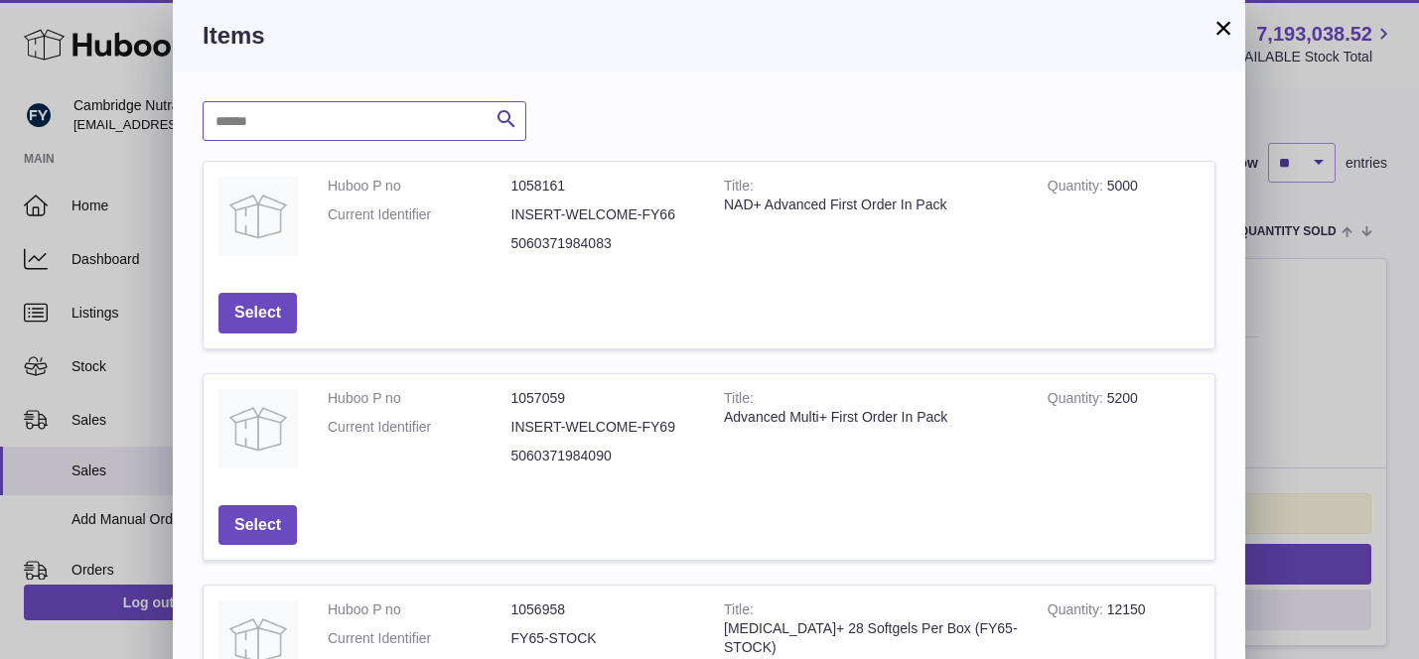
click at [449, 112] on input "text" at bounding box center [365, 121] width 324 height 40
type input "****"
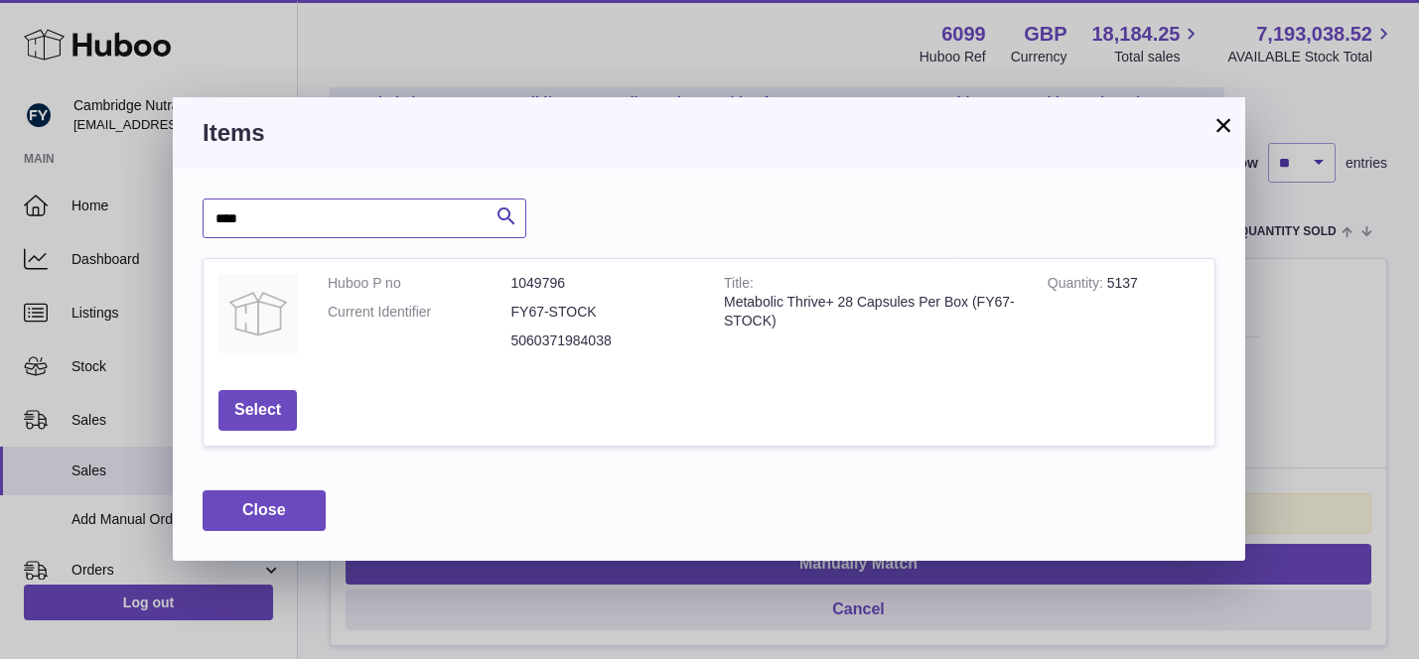
drag, startPoint x: 270, startPoint y: 213, endPoint x: 195, endPoint y: 213, distance: 75.4
click at [195, 213] on div "**** Search Huboo P no Title Quantity Action Huboo P no 1049796 Current Identif…" at bounding box center [709, 364] width 1072 height 391
click at [254, 422] on button "Select" at bounding box center [257, 410] width 78 height 41
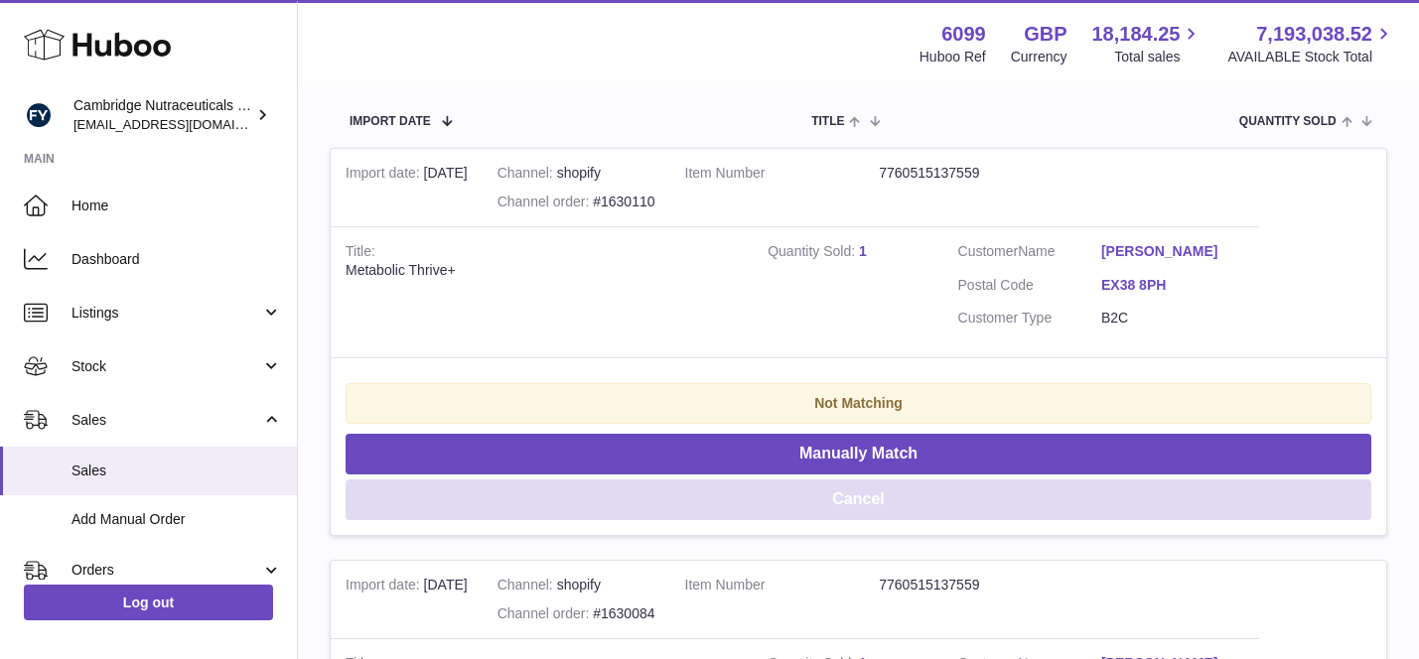
scroll to position [403, 0]
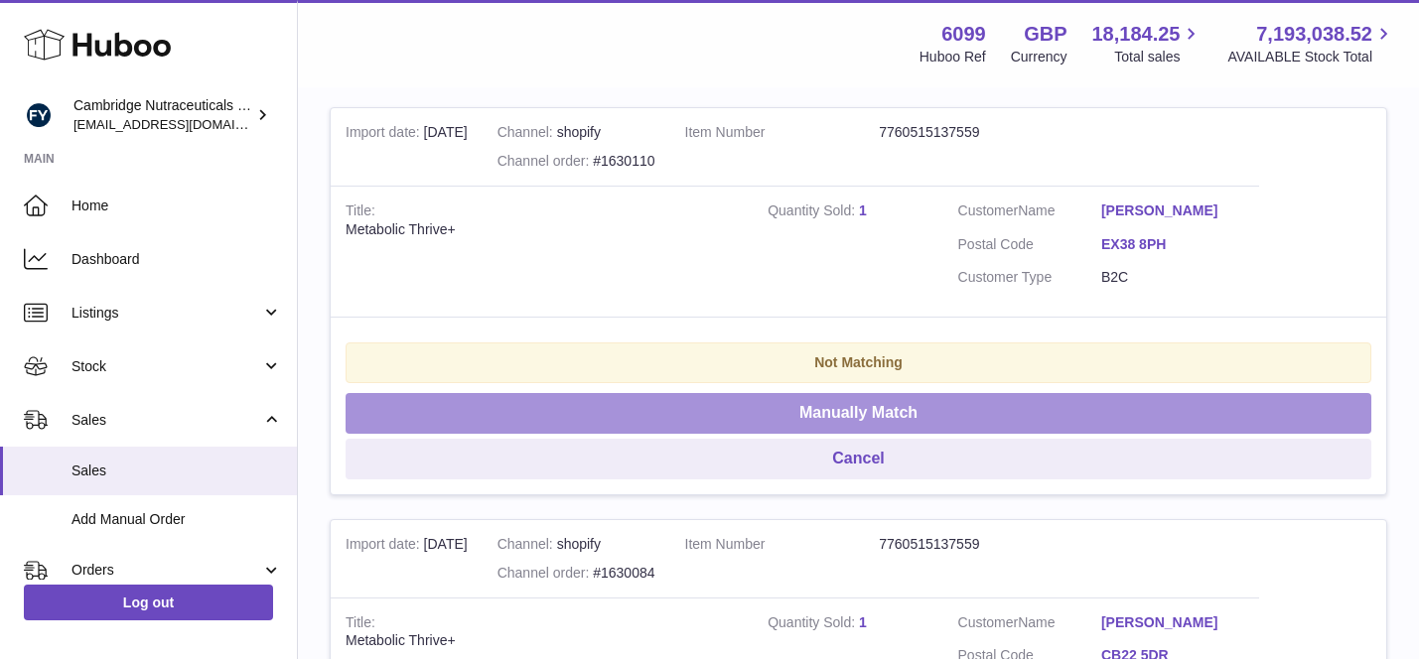
click at [841, 406] on button "Manually Match" at bounding box center [857, 413] width 1025 height 41
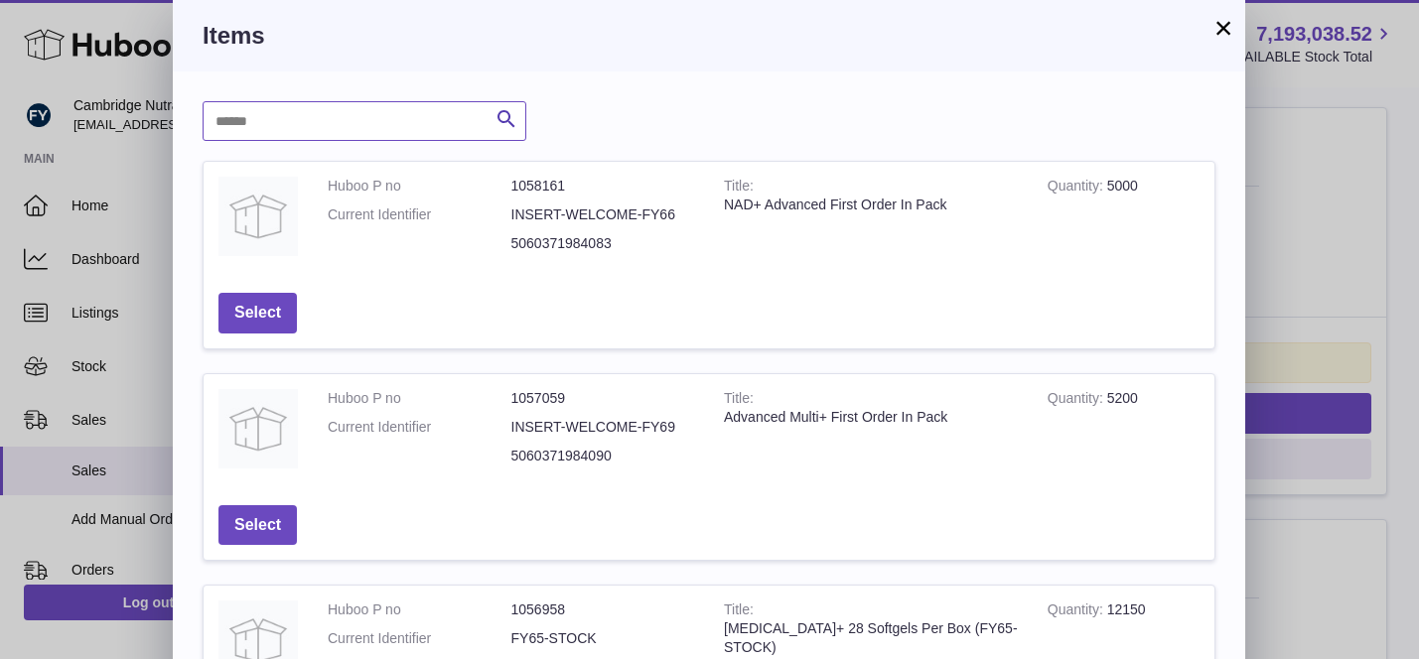
click at [360, 130] on input "text" at bounding box center [365, 121] width 324 height 40
paste input "****"
type input "****"
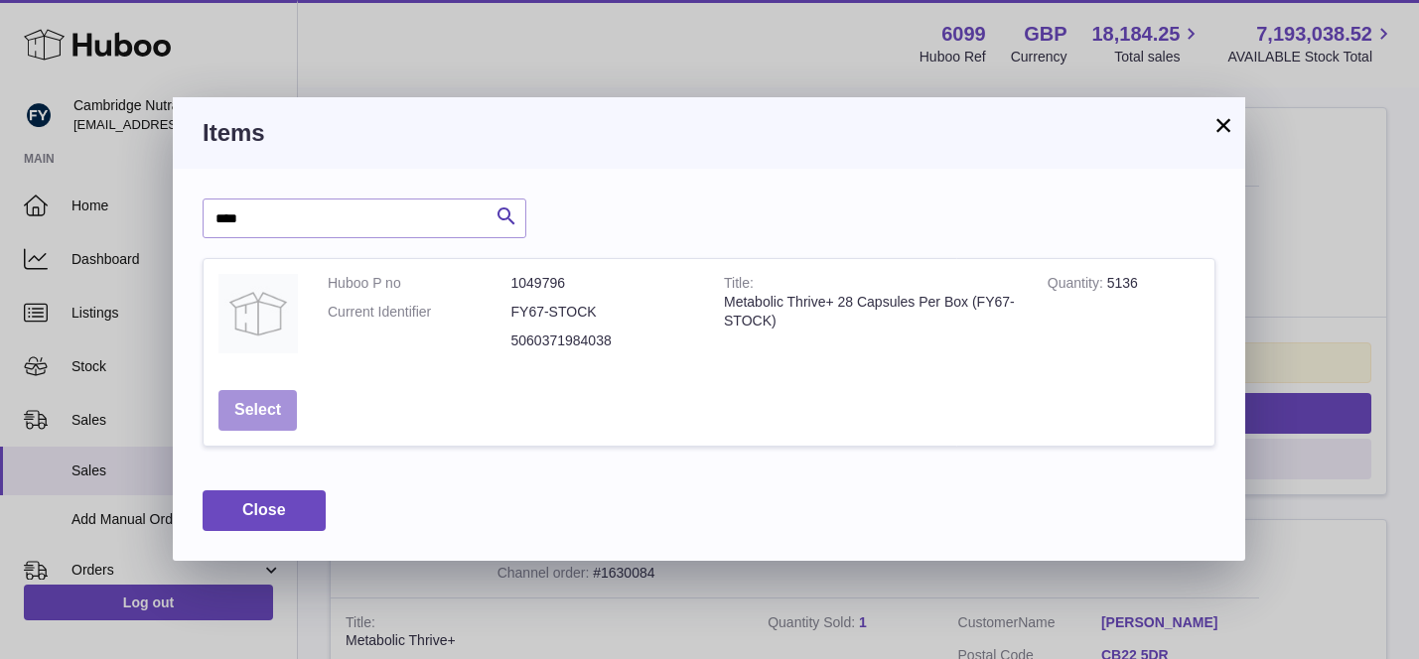
click at [270, 396] on button "Select" at bounding box center [257, 410] width 78 height 41
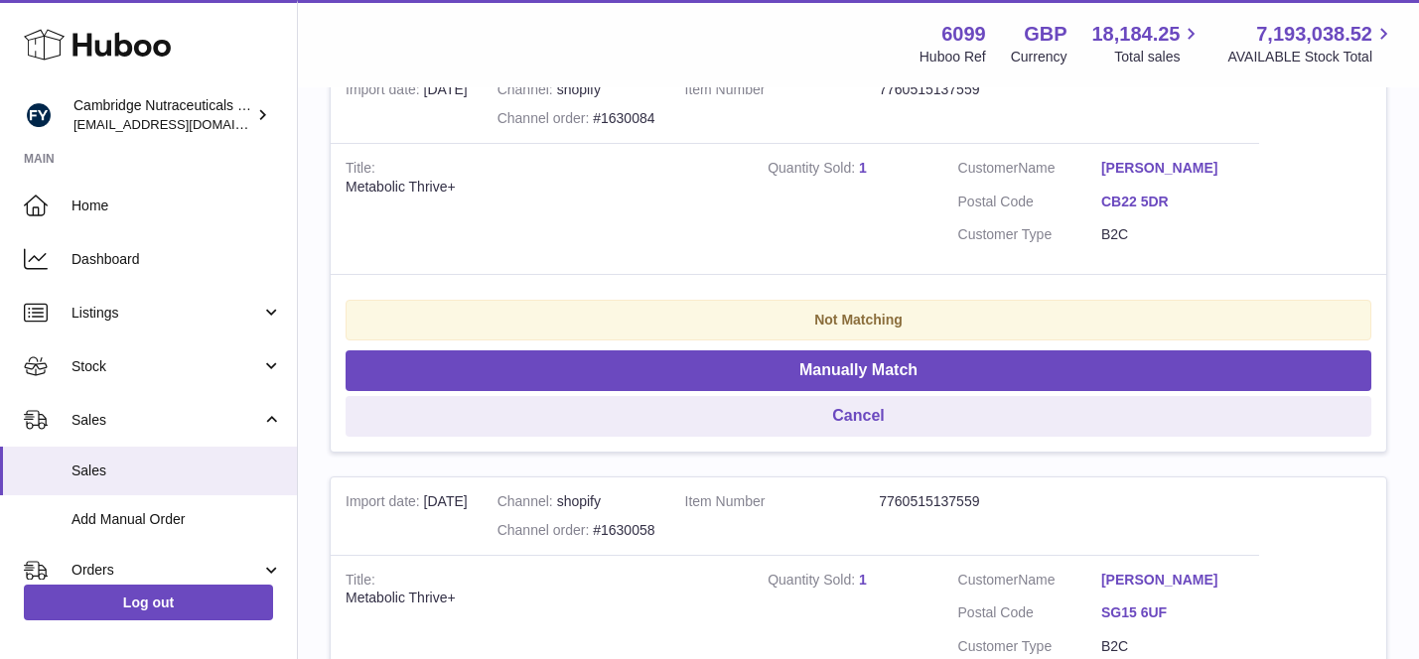
scroll to position [447, 0]
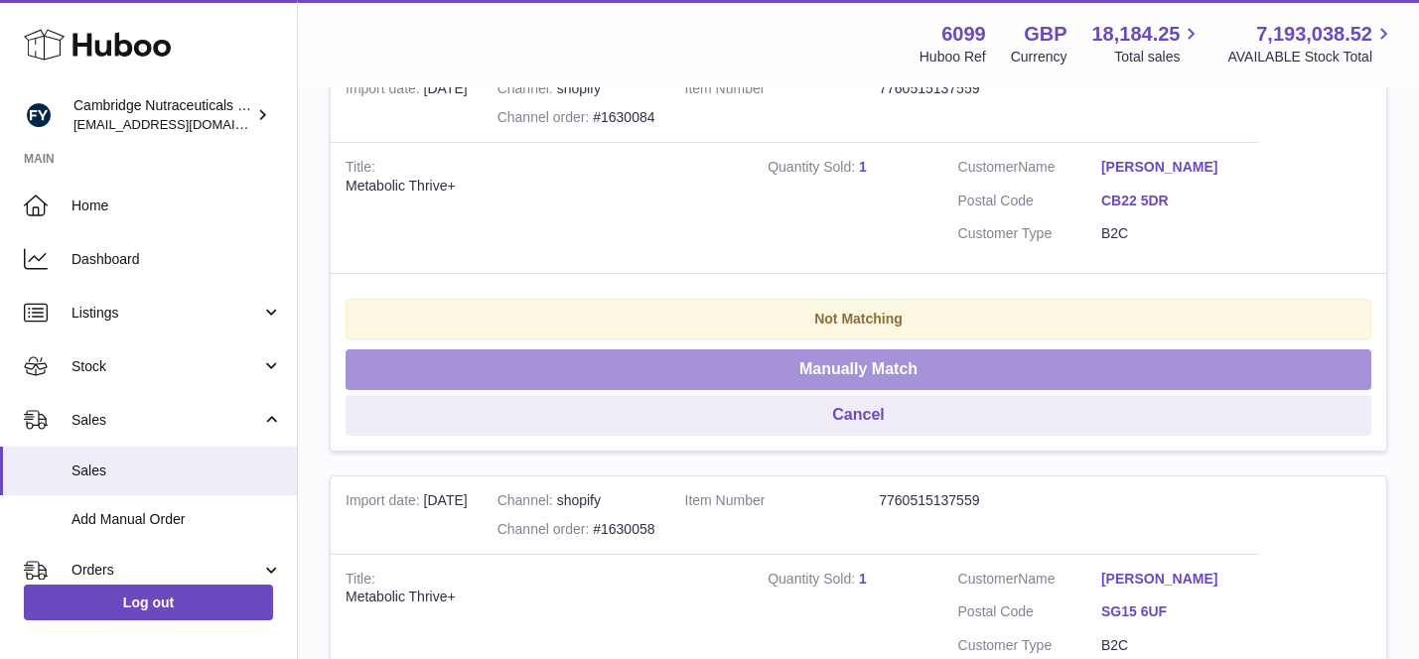
click at [681, 372] on button "Manually Match" at bounding box center [857, 369] width 1025 height 41
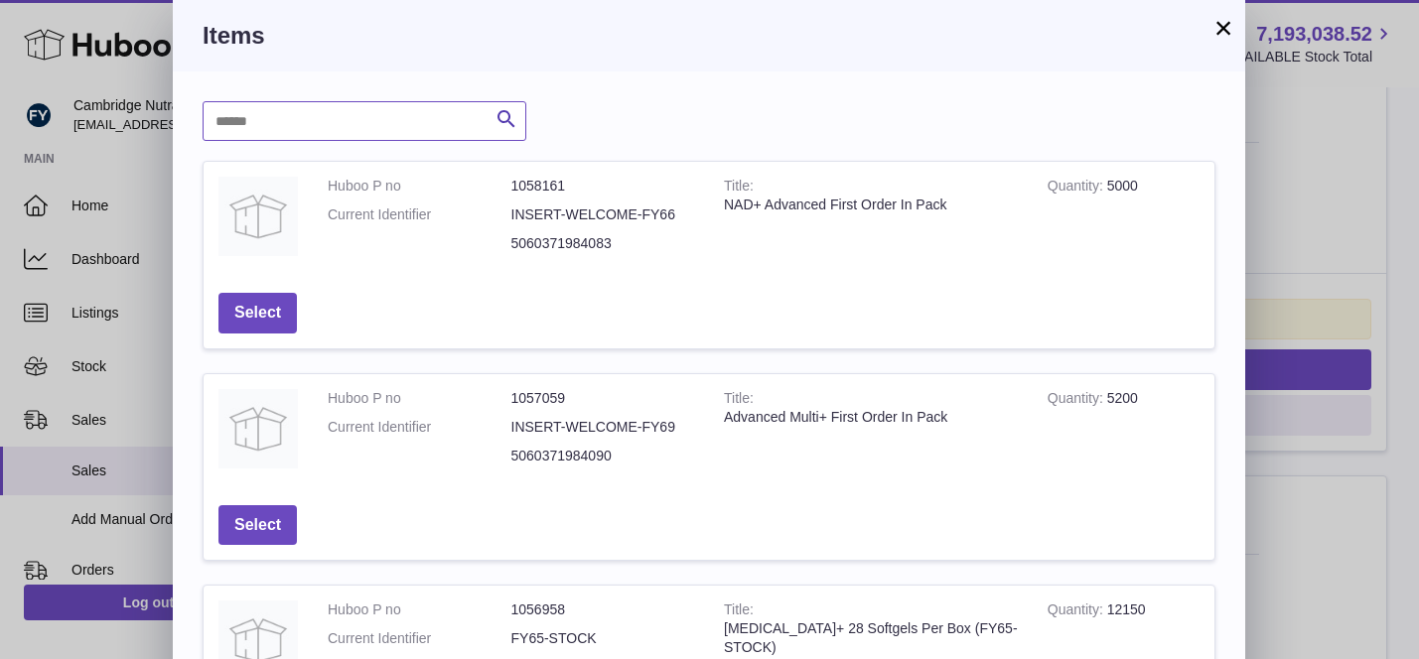
click at [390, 119] on input "text" at bounding box center [365, 121] width 324 height 40
paste input "****"
type input "****"
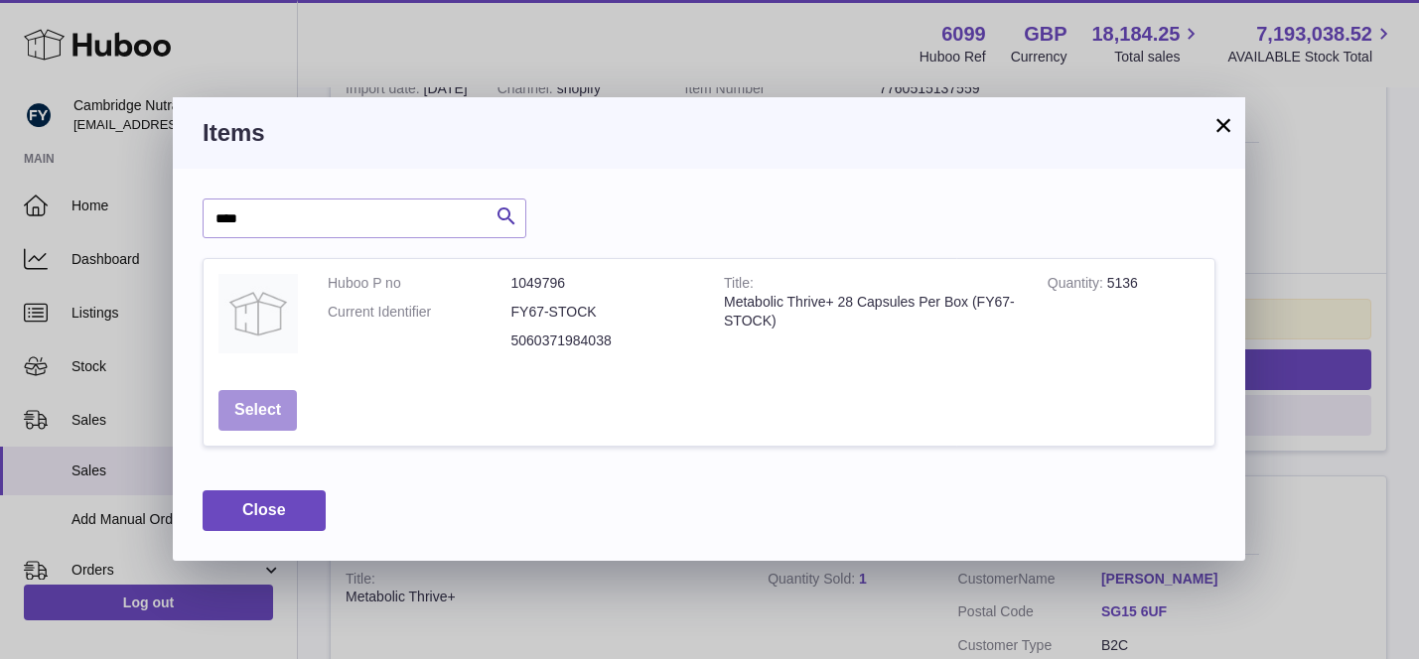
click at [275, 415] on button "Select" at bounding box center [257, 410] width 78 height 41
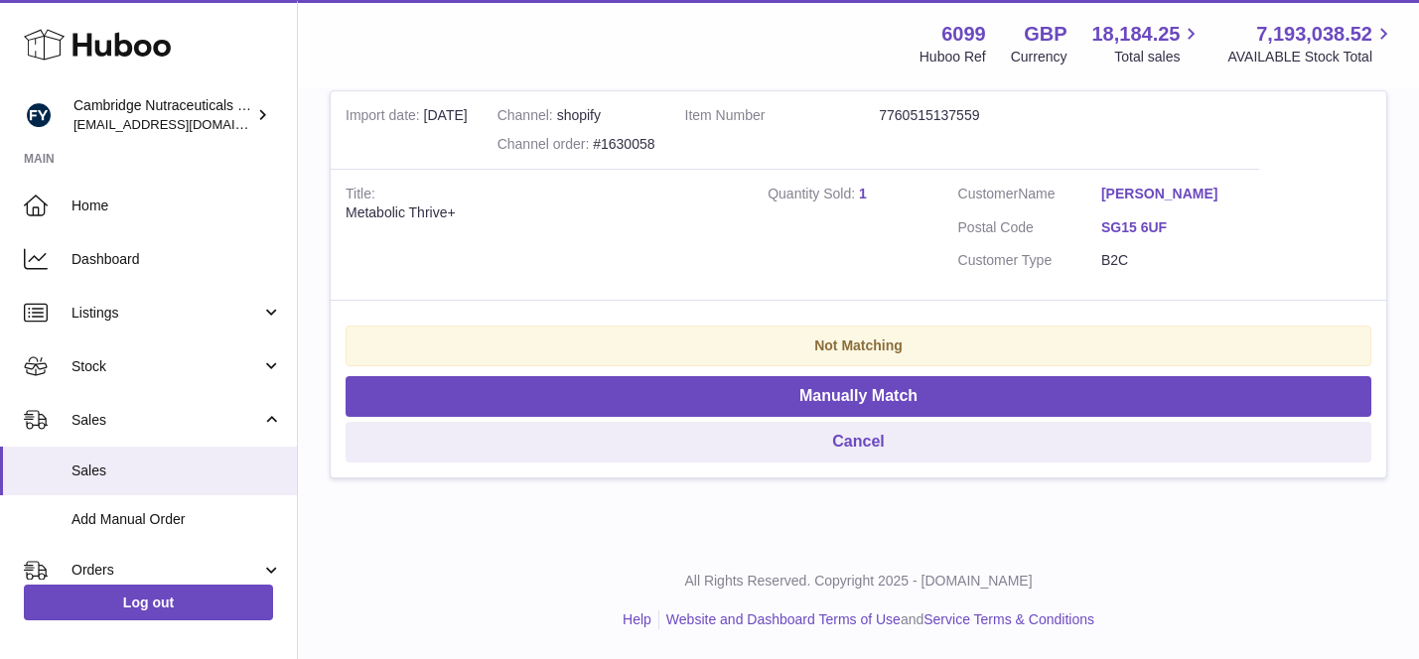
scroll to position [419, 0]
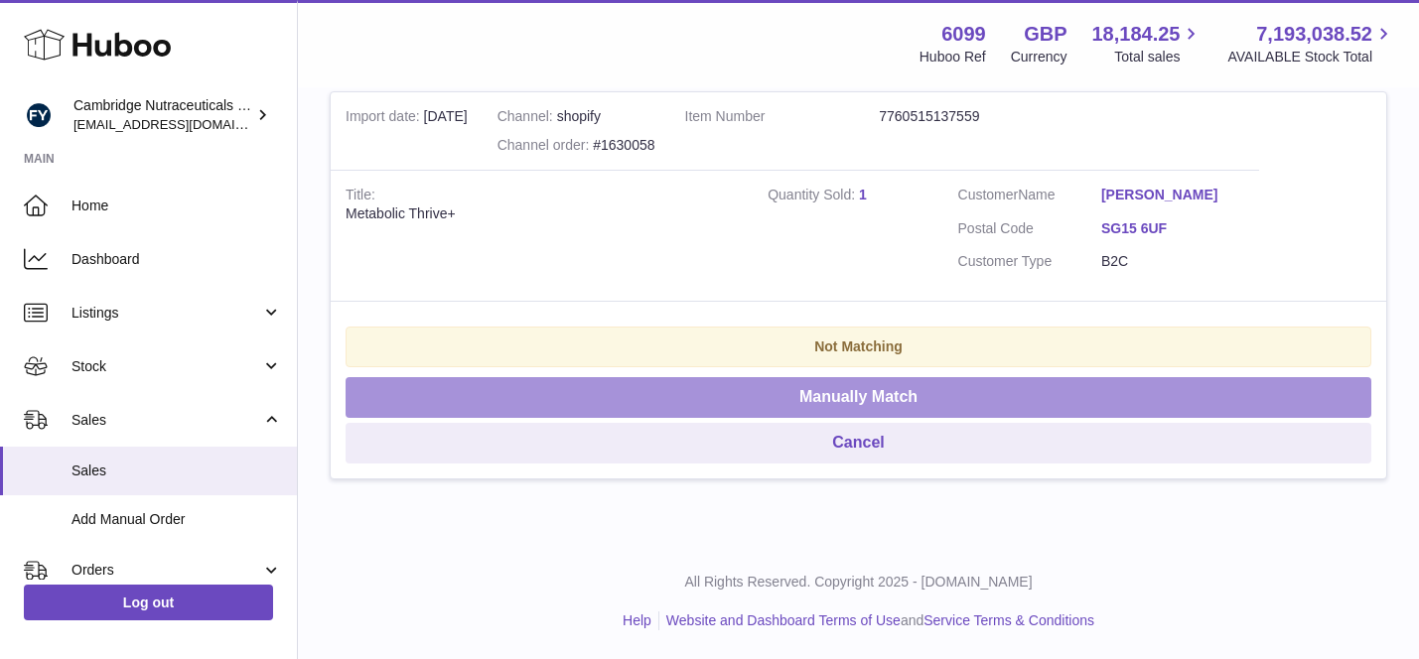
click at [669, 393] on button "Manually Match" at bounding box center [857, 397] width 1025 height 41
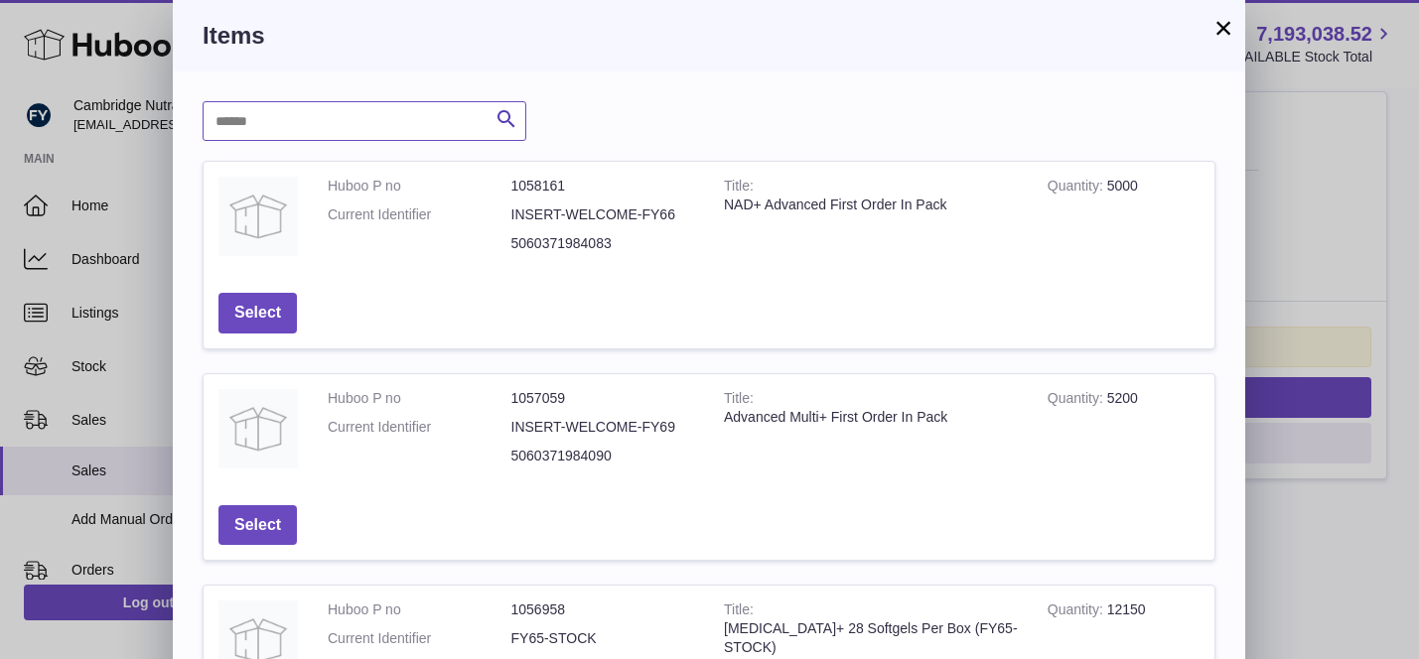
click at [408, 114] on input "text" at bounding box center [365, 121] width 324 height 40
paste input "****"
type input "****"
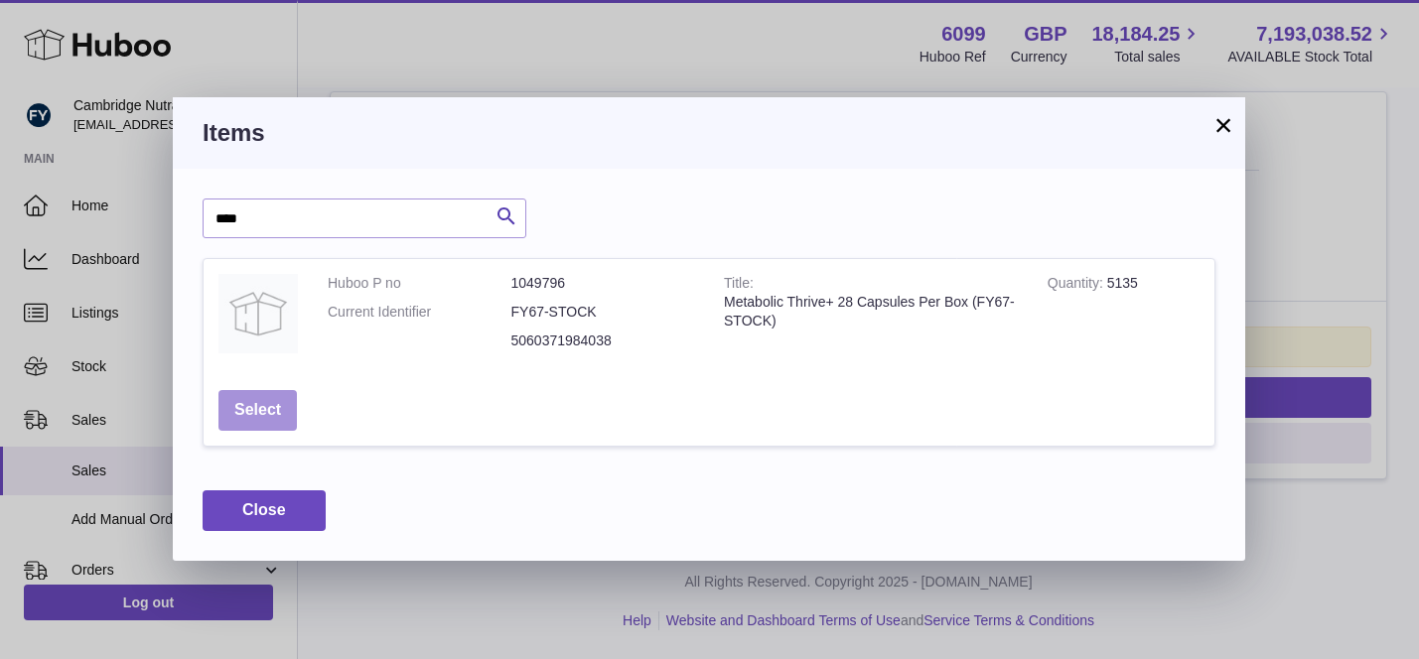
click at [270, 403] on button "Select" at bounding box center [257, 410] width 78 height 41
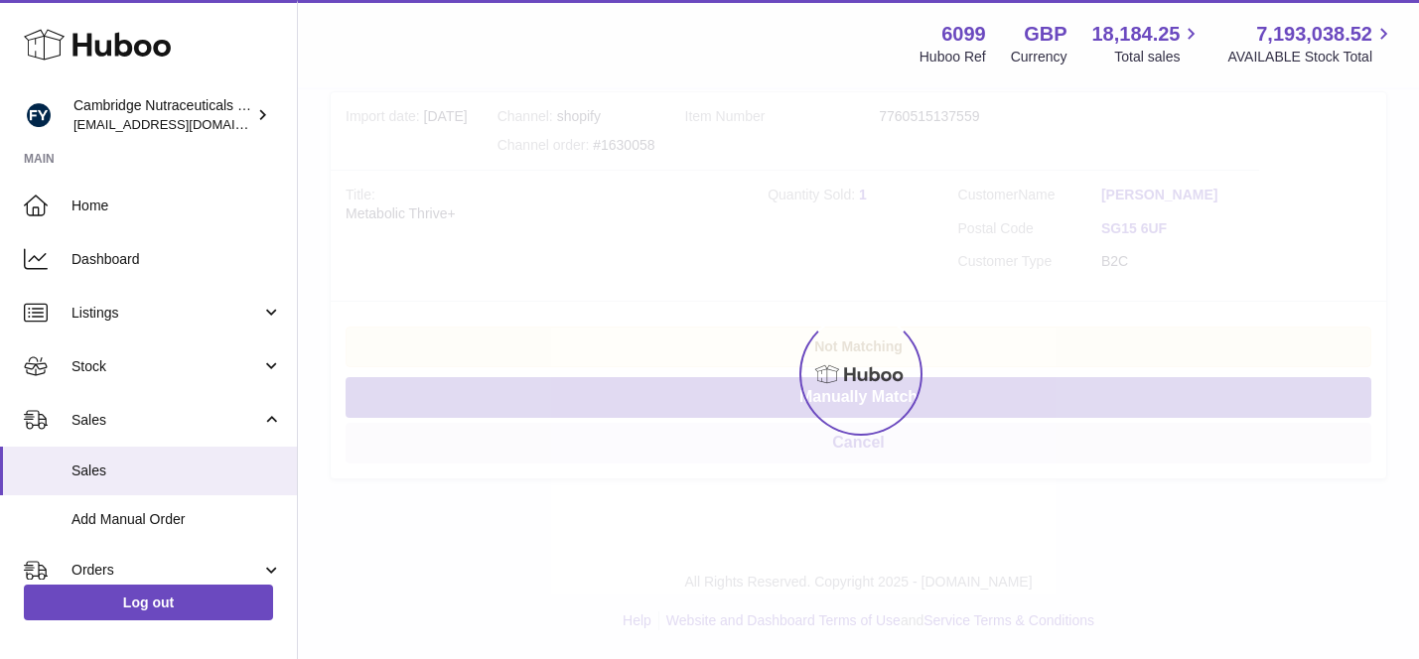
scroll to position [7, 0]
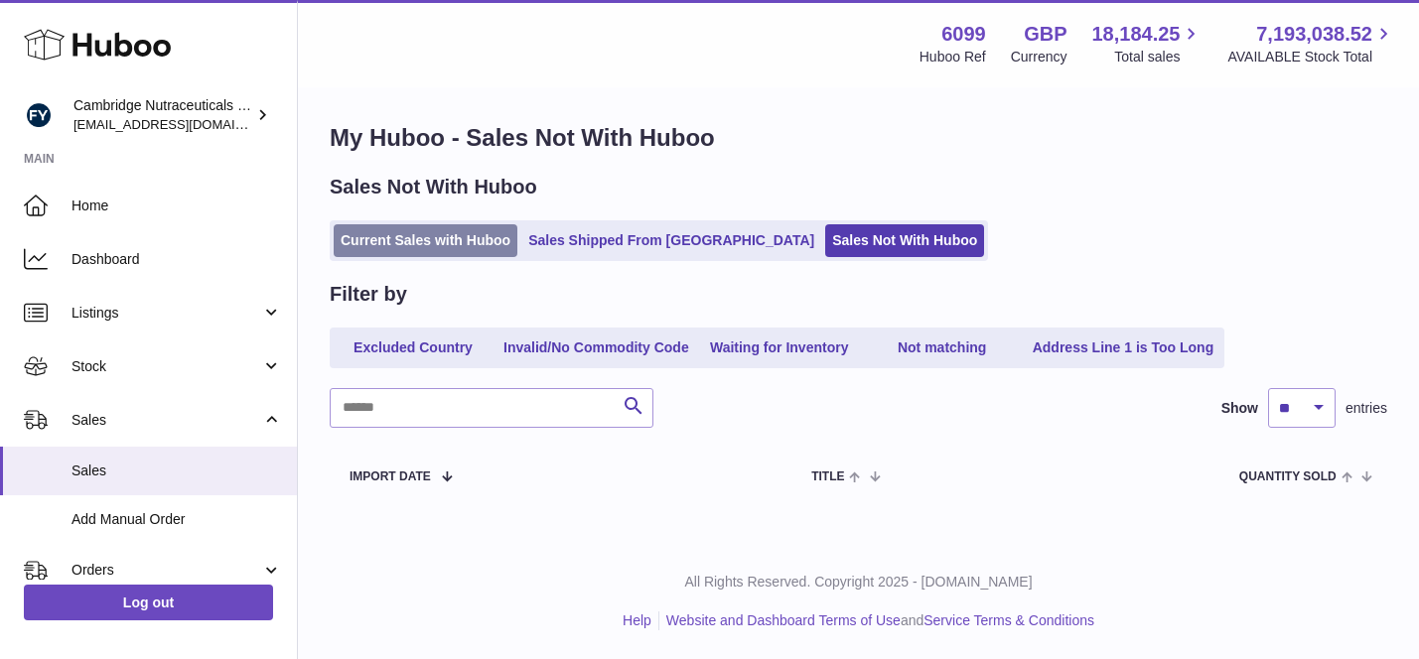
click at [413, 230] on link "Current Sales with Huboo" at bounding box center [426, 240] width 184 height 33
